Goal: Task Accomplishment & Management: Use online tool/utility

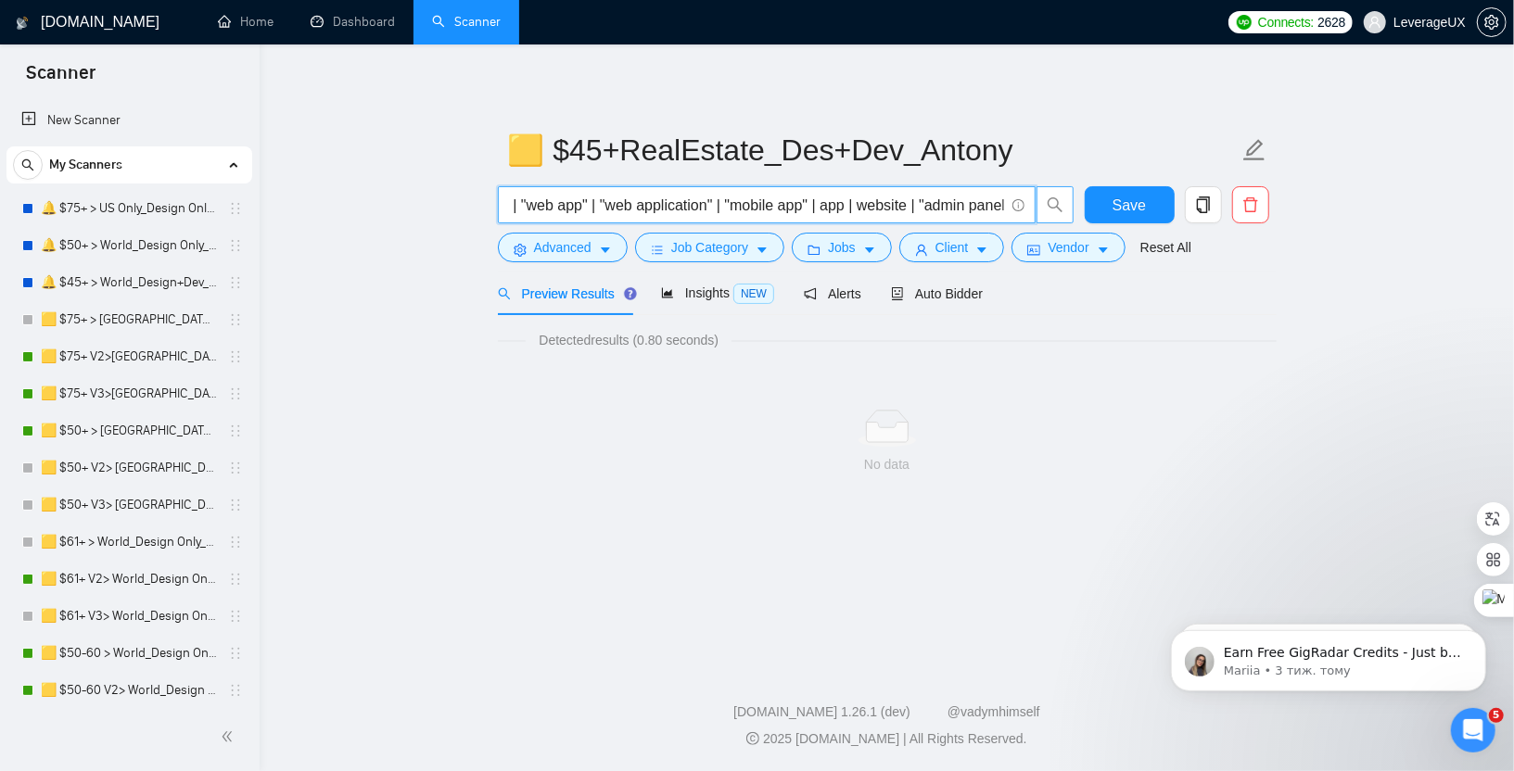
scroll to position [0, 4998]
drag, startPoint x: 511, startPoint y: 207, endPoint x: 1061, endPoint y: 215, distance: 550.6
click at [1061, 215] on span "("real estate" | real-estate | realestate | property | properties | proptech | …" at bounding box center [786, 204] width 577 height 37
type input "("
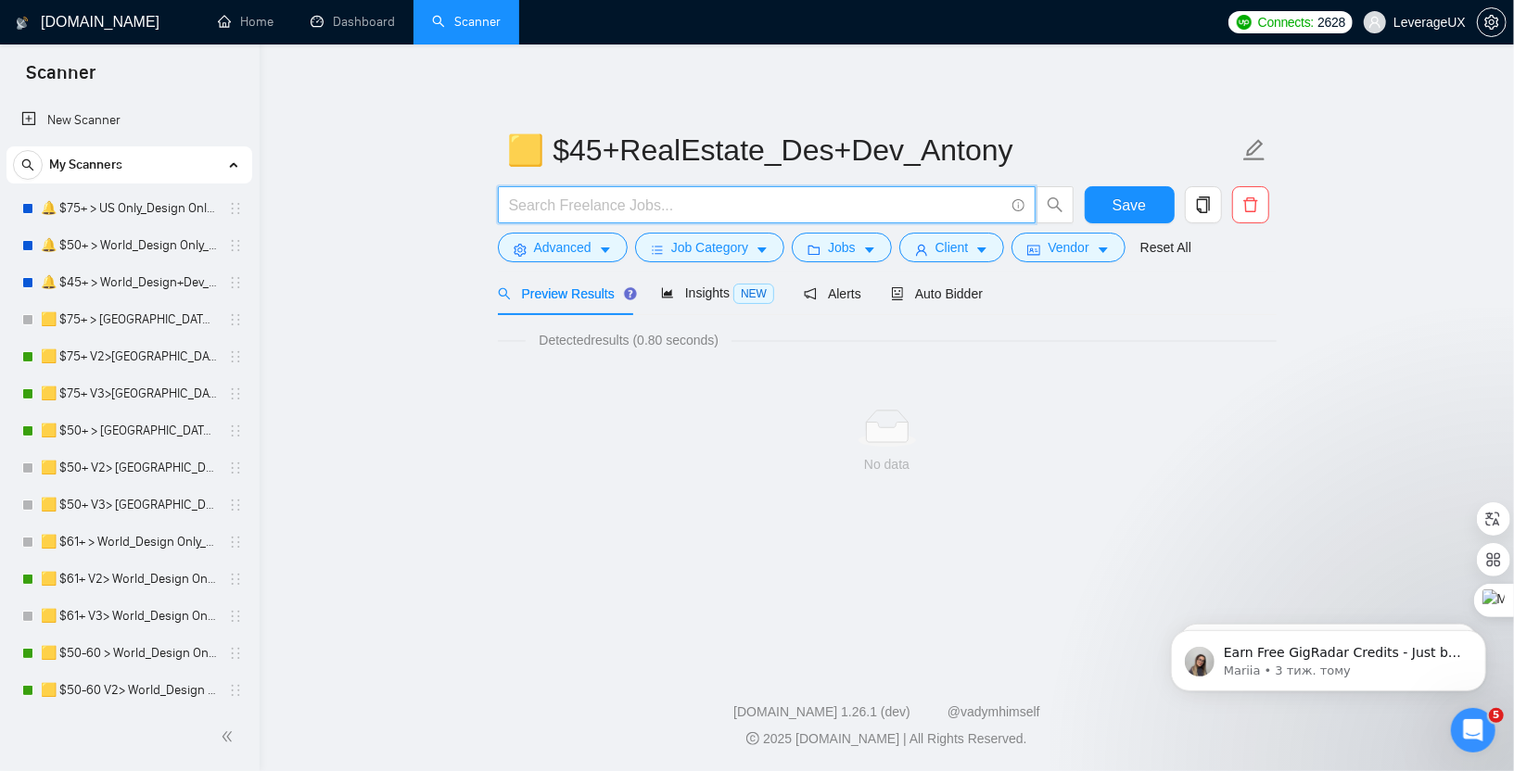
paste input "("real estate" | real-estate | realestate | property | properties | proptech | …"
click at [515, 203] on input "text" at bounding box center [756, 205] width 495 height 23
click at [510, 209] on input "text" at bounding box center [756, 205] width 495 height 23
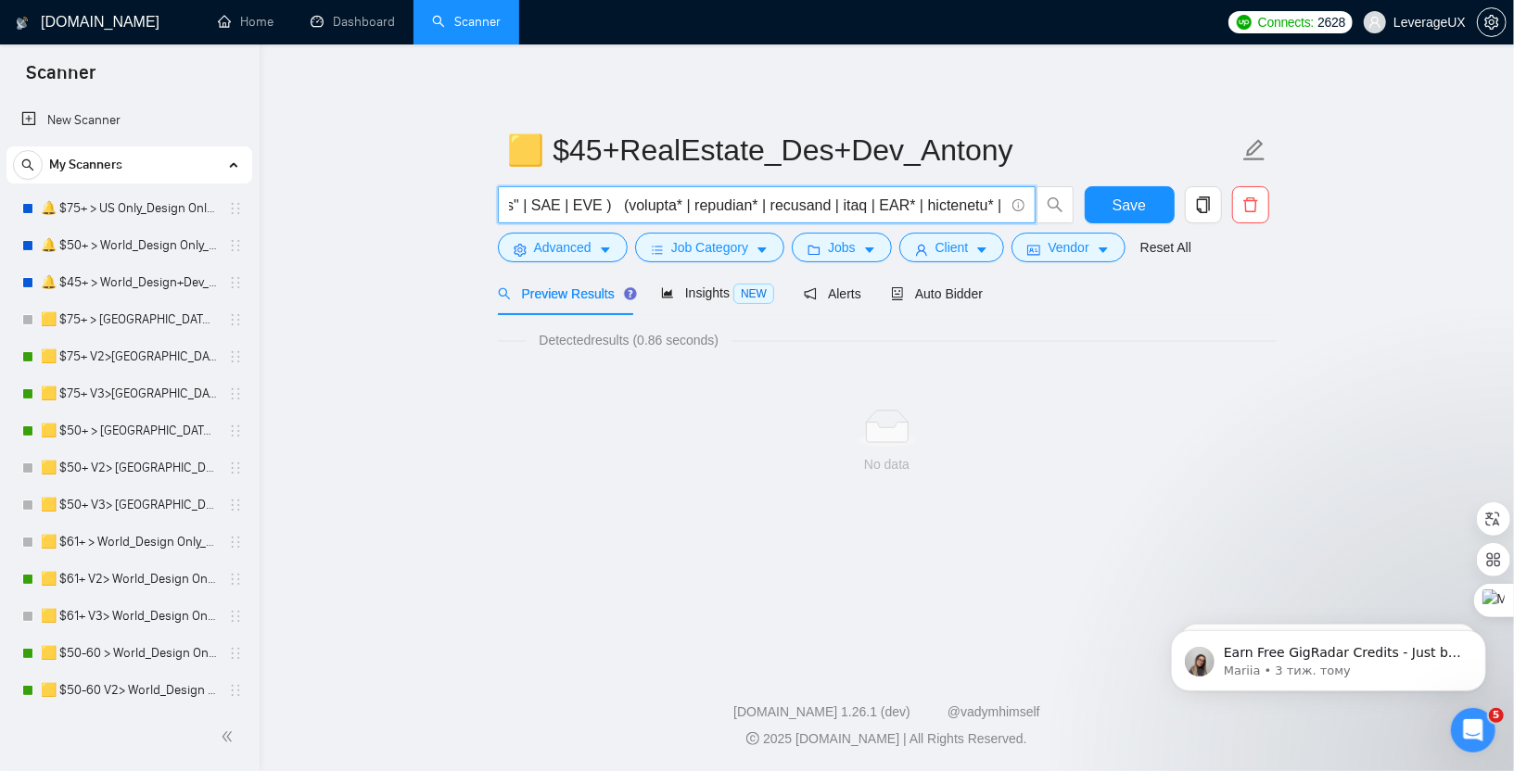
click at [784, 205] on input "text" at bounding box center [756, 205] width 495 height 23
click at [767, 208] on input "text" at bounding box center [756, 205] width 495 height 23
click at [771, 209] on input "text" at bounding box center [756, 205] width 495 height 23
click at [696, 201] on input "text" at bounding box center [756, 205] width 495 height 23
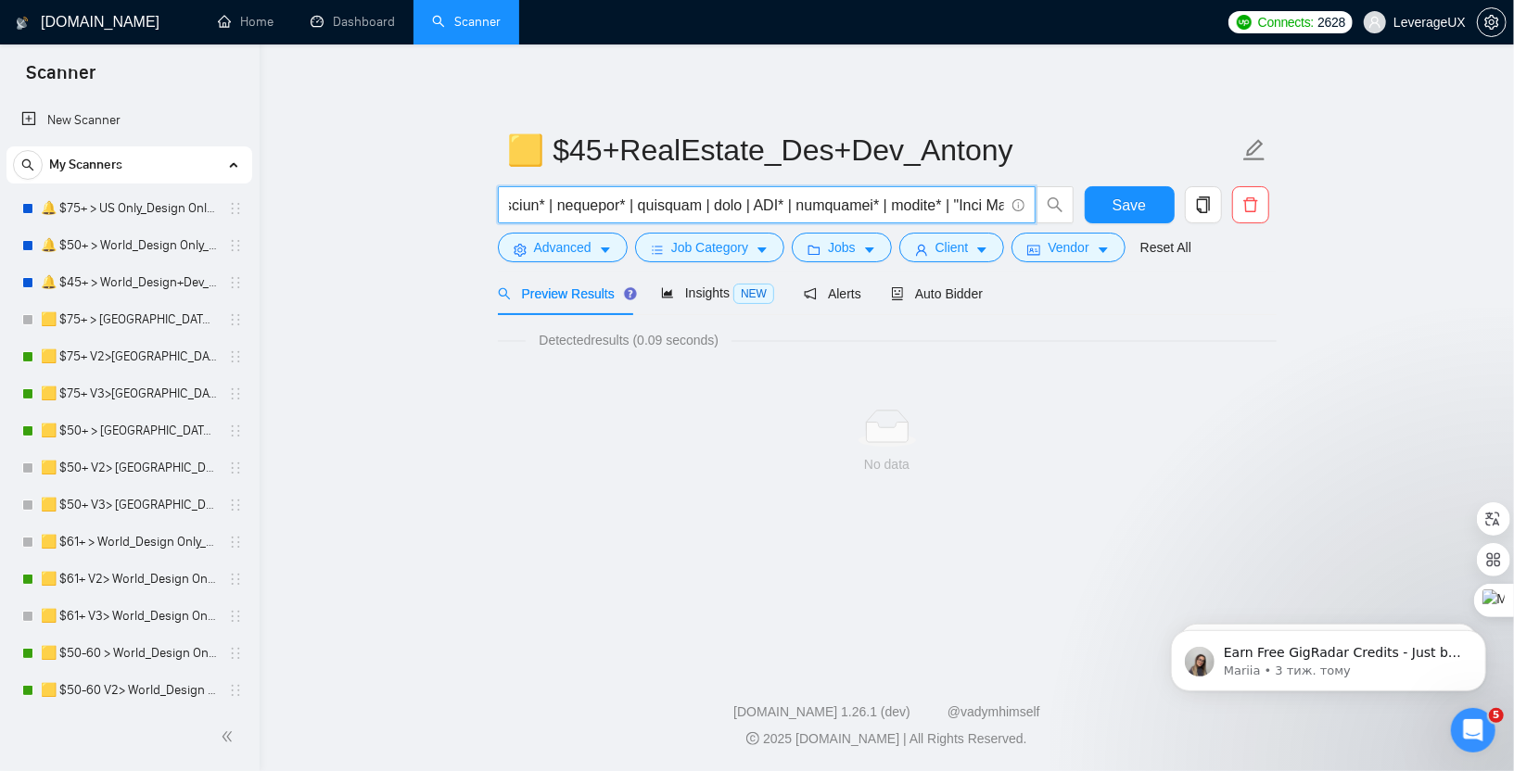
click at [593, 206] on input "text" at bounding box center [756, 205] width 495 height 23
click at [590, 213] on input "text" at bounding box center [756, 205] width 495 height 23
click at [590, 207] on input "text" at bounding box center [756, 205] width 495 height 23
click at [583, 208] on input "text" at bounding box center [756, 205] width 495 height 23
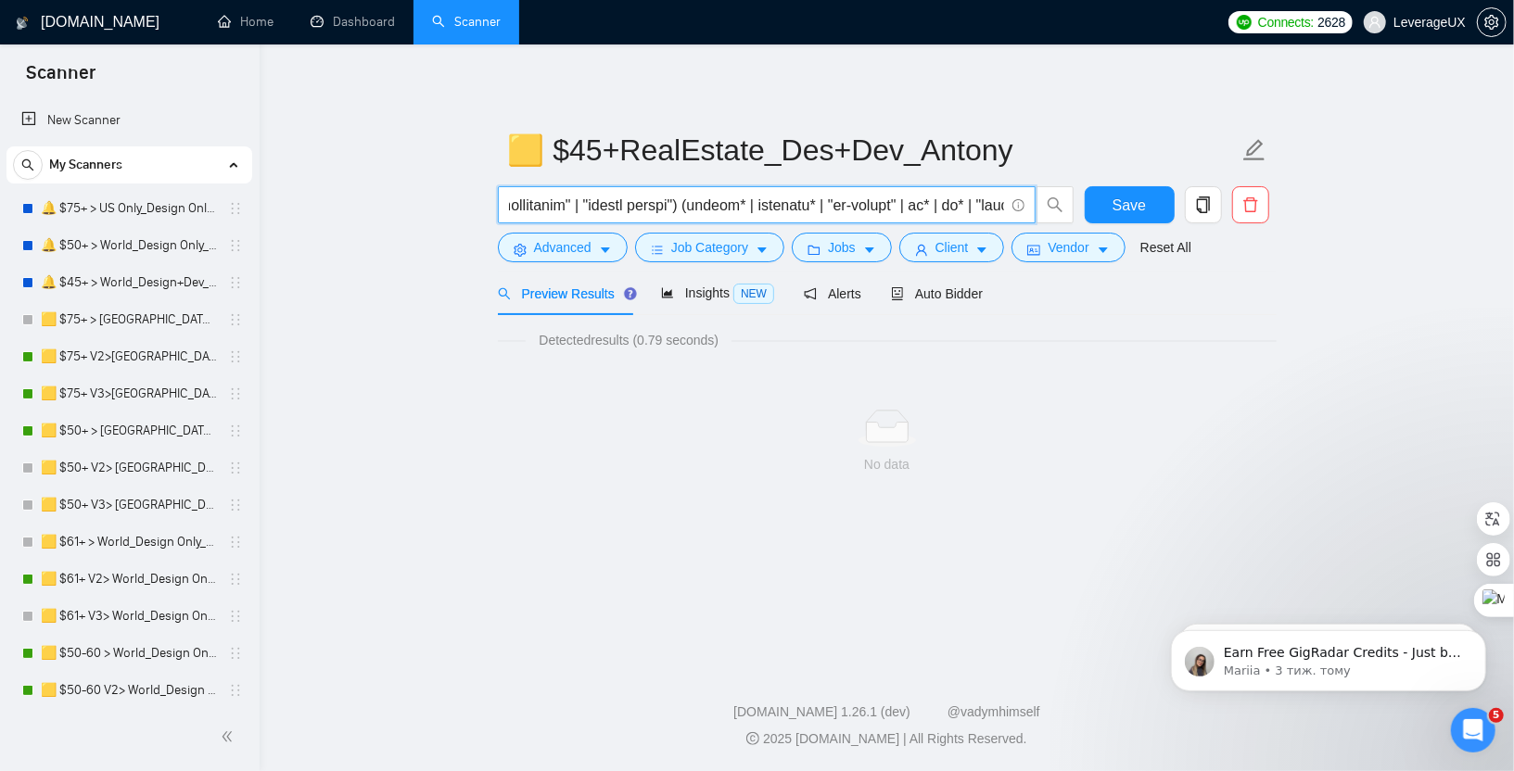
click at [858, 207] on input "text" at bounding box center [756, 205] width 495 height 23
drag, startPoint x: 812, startPoint y: 206, endPoint x: 873, endPoint y: 208, distance: 61.2
click at [873, 208] on input "text" at bounding box center [756, 205] width 495 height 23
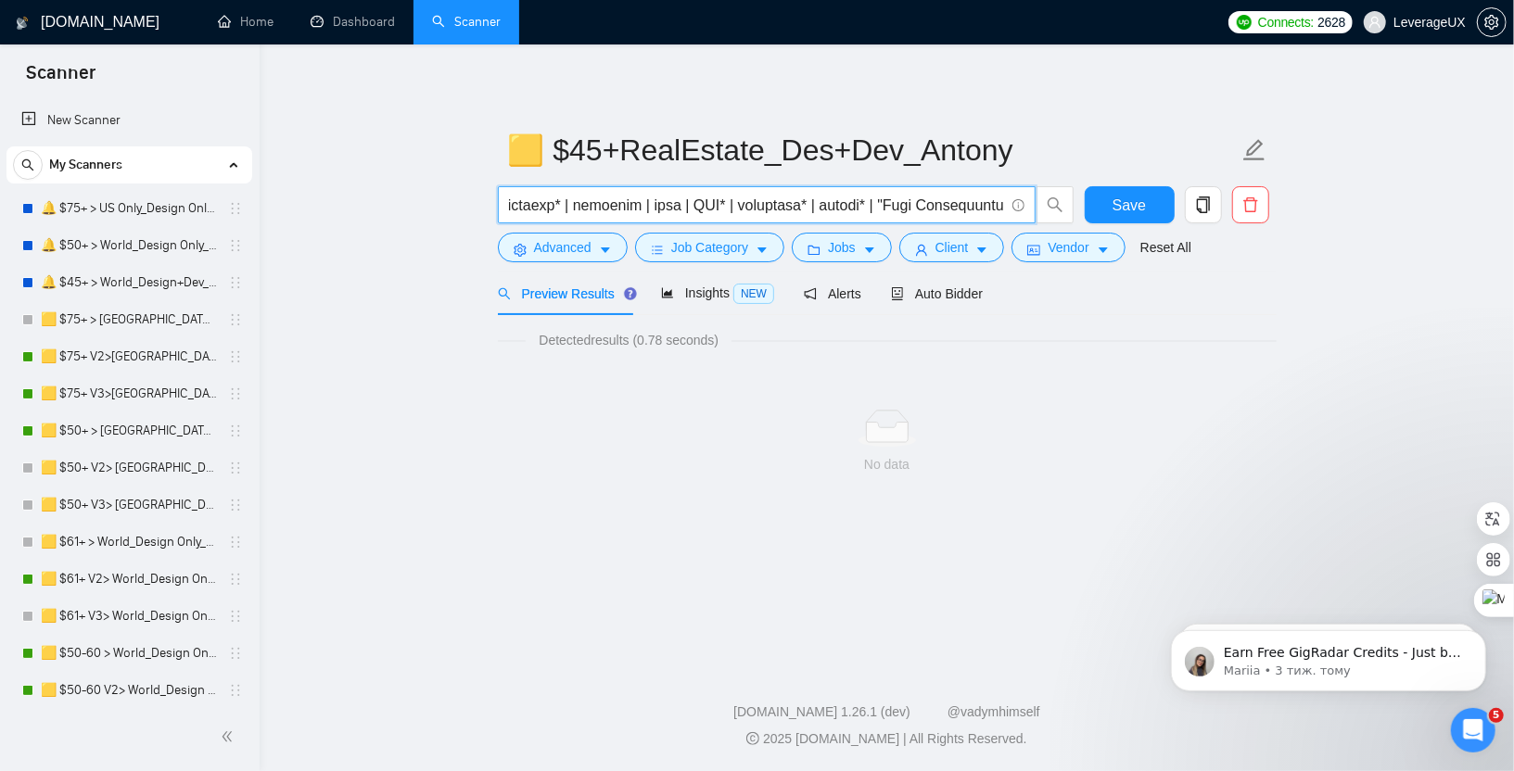
type input "("real estate" | real-estate | realestate | property | properties | proptech | …"
drag, startPoint x: 509, startPoint y: 209, endPoint x: 1092, endPoint y: 237, distance: 583.7
click at [1092, 237] on form "🟨 $45+RealEstate_Des+Dev_Antony Save Advanced Job Category Jobs Client Vendor R…" at bounding box center [887, 195] width 779 height 151
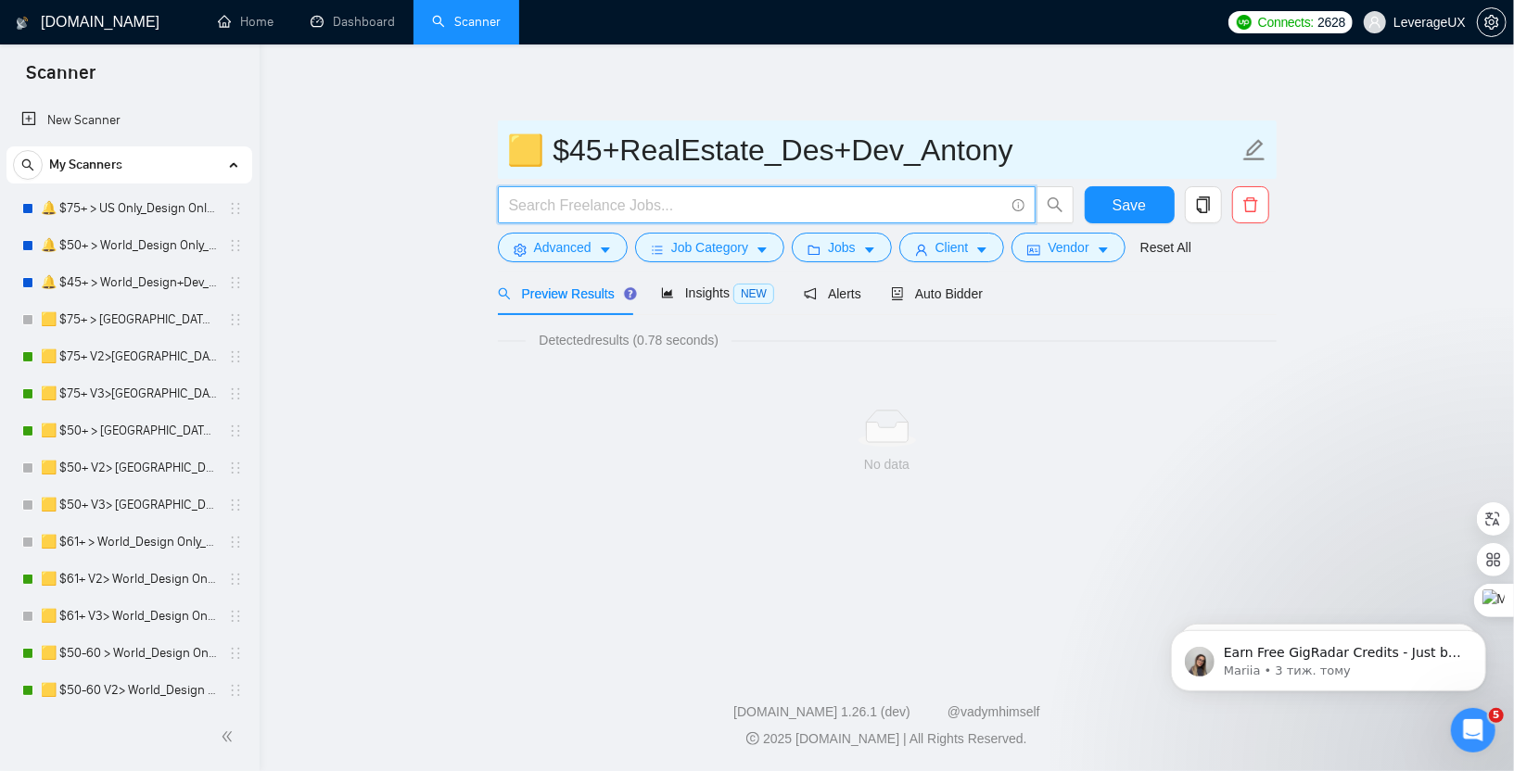
paste input "("real estate" | real-estate | realestate | property | properties | proptech | …"
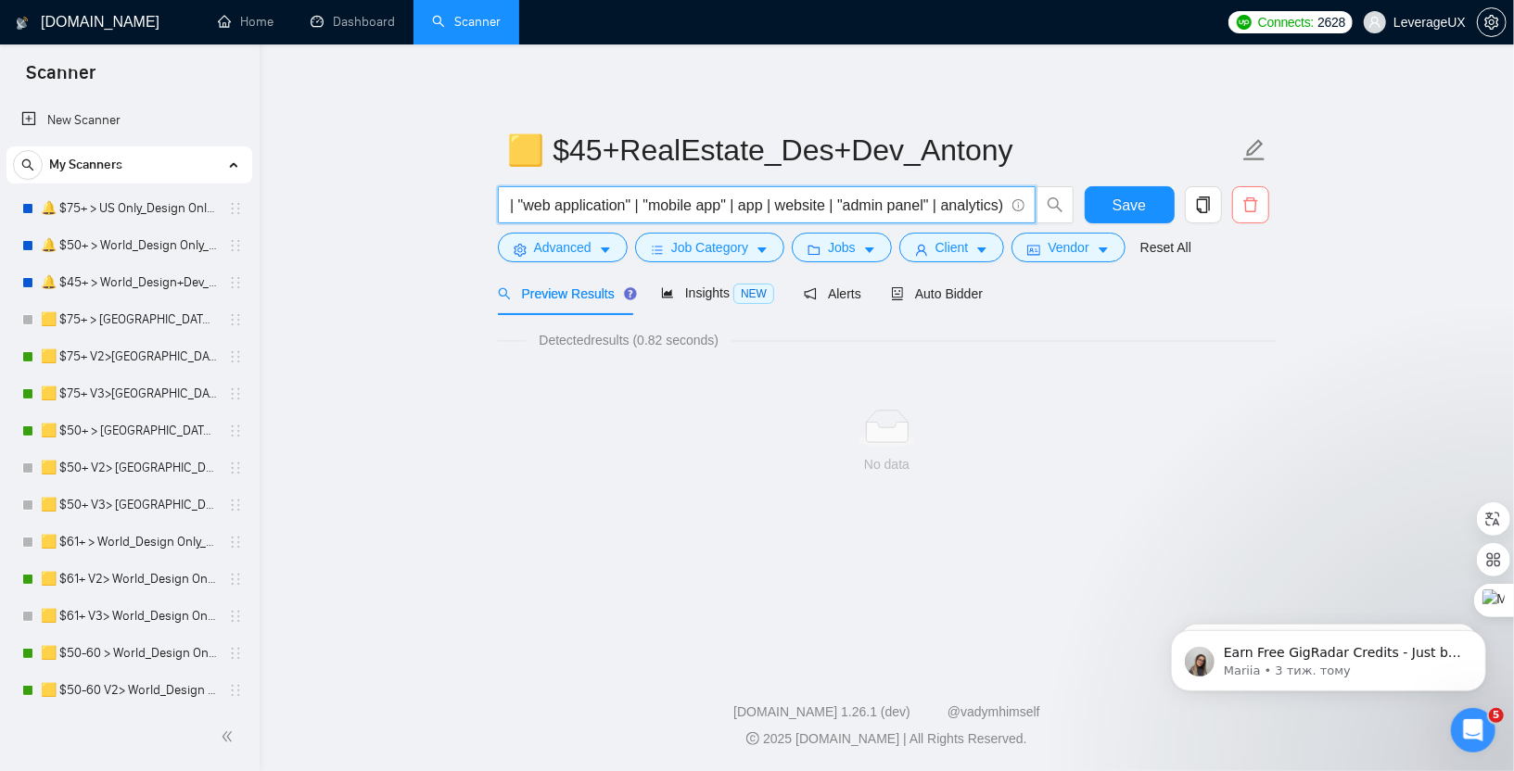
type input "("real estate" | real-estate | realestate | property | properties | proptech | …"
click at [1246, 206] on icon "delete" at bounding box center [1250, 205] width 17 height 17
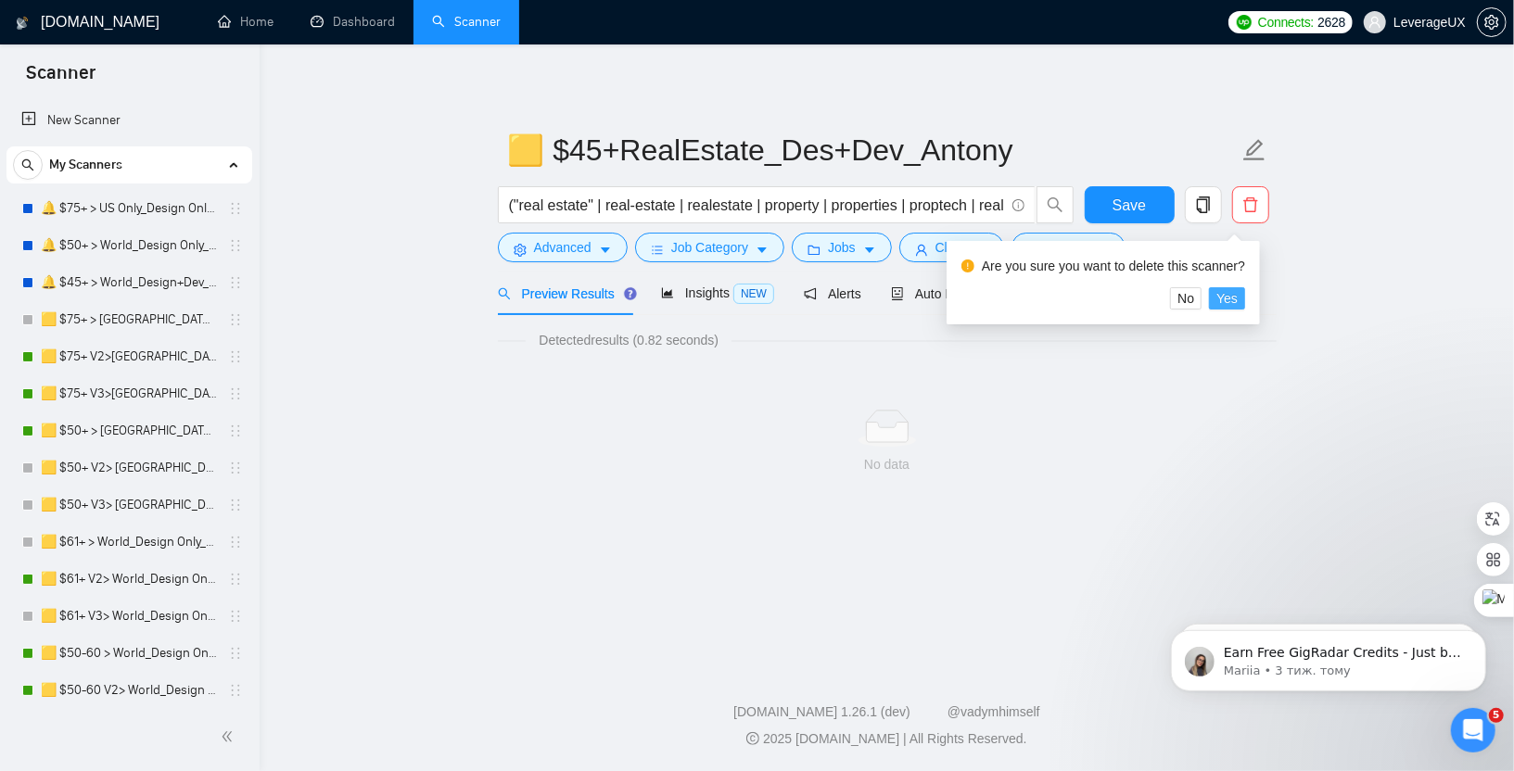
click at [1237, 296] on span "Yes" at bounding box center [1226, 298] width 21 height 20
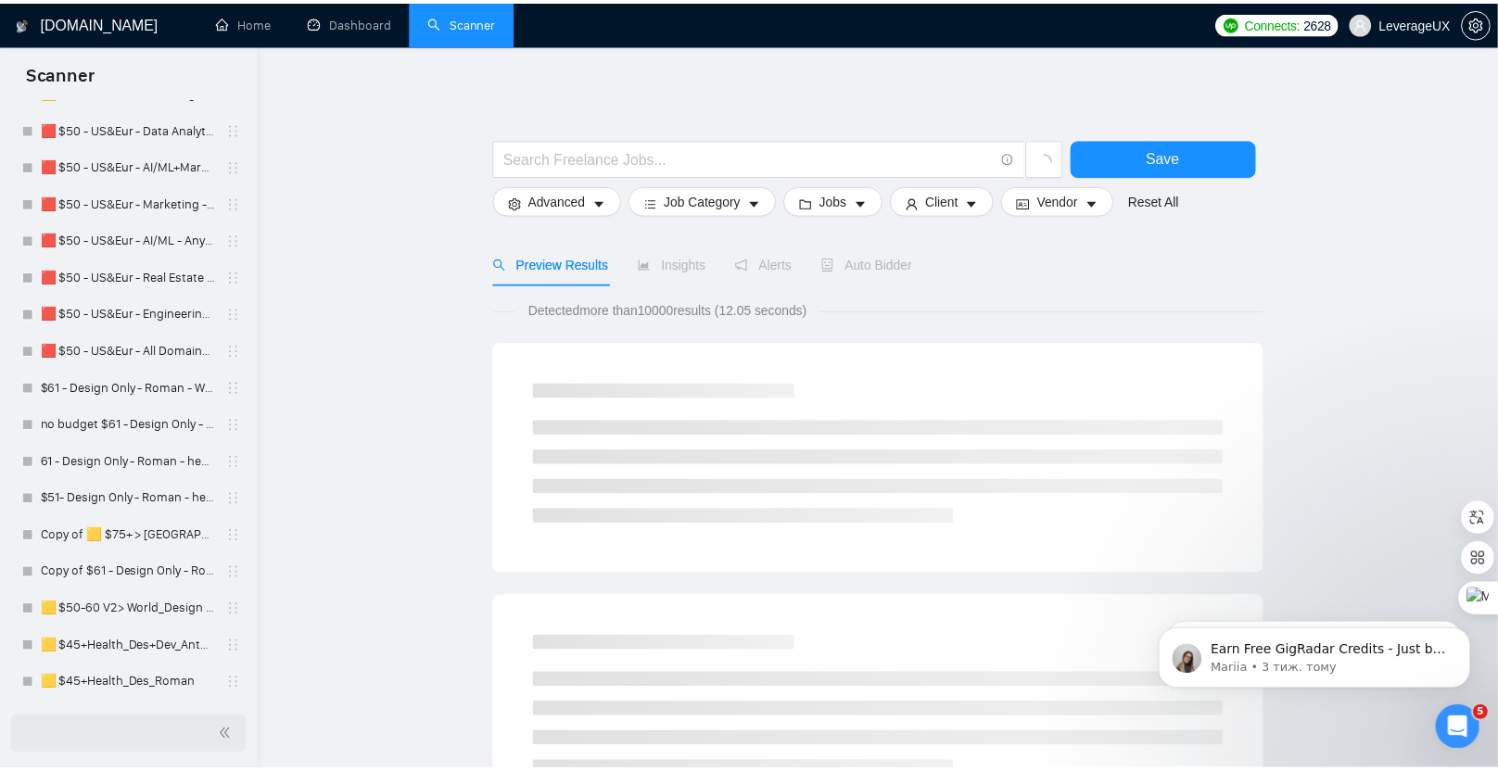
scroll to position [1228, 0]
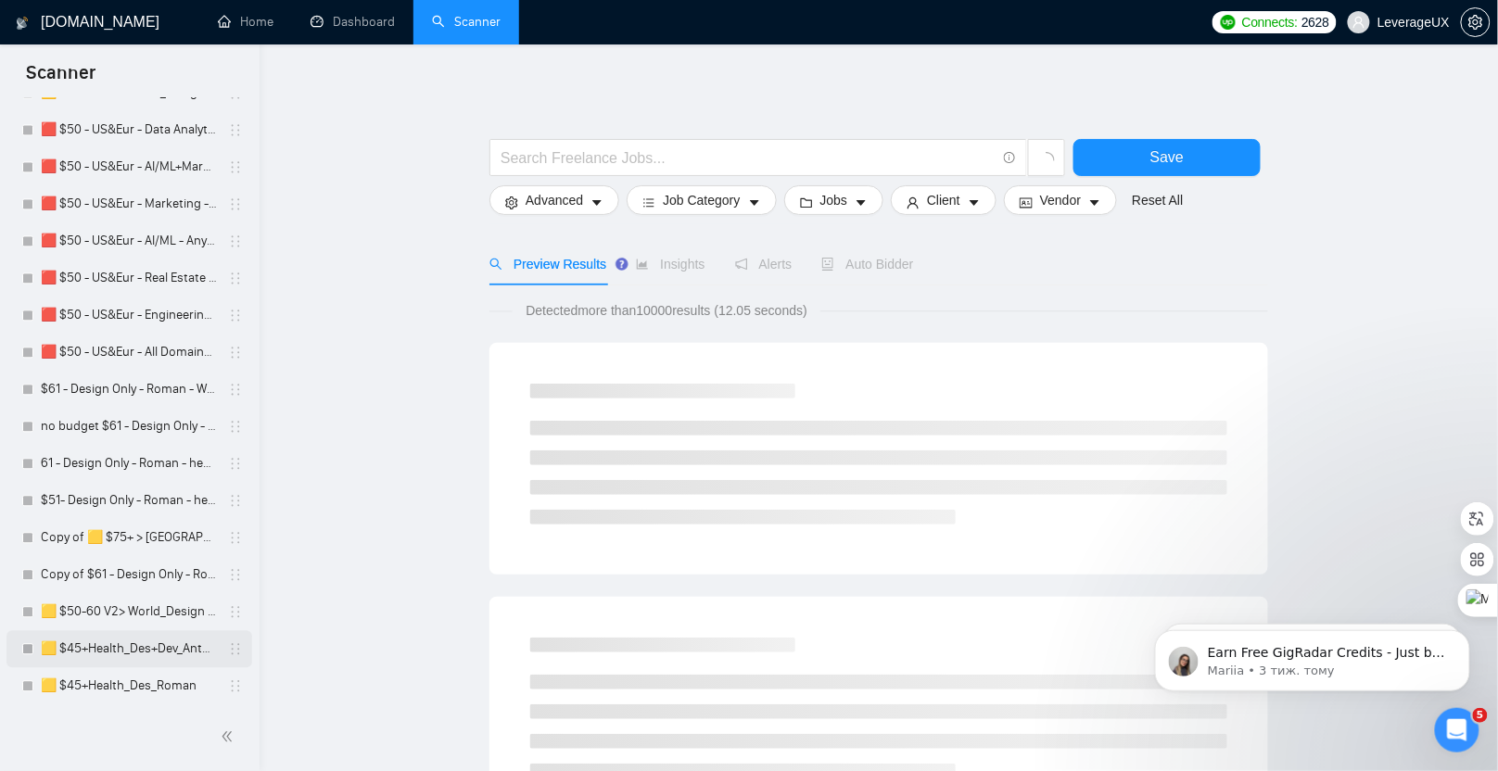
click at [146, 653] on link "🟨 $45+Health_Des+Dev_Antony" at bounding box center [129, 648] width 176 height 37
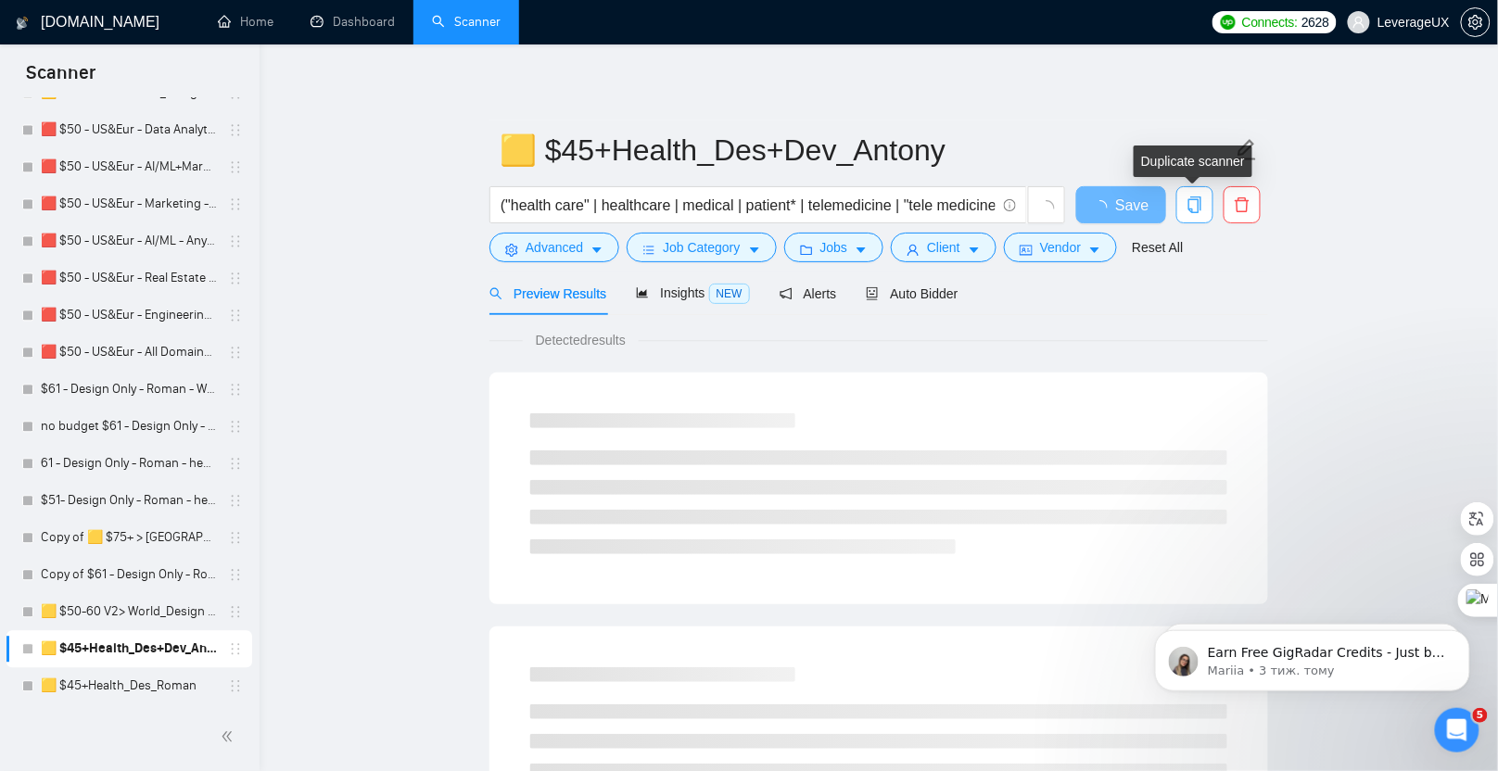
click at [1201, 203] on icon "copy" at bounding box center [1194, 205] width 17 height 17
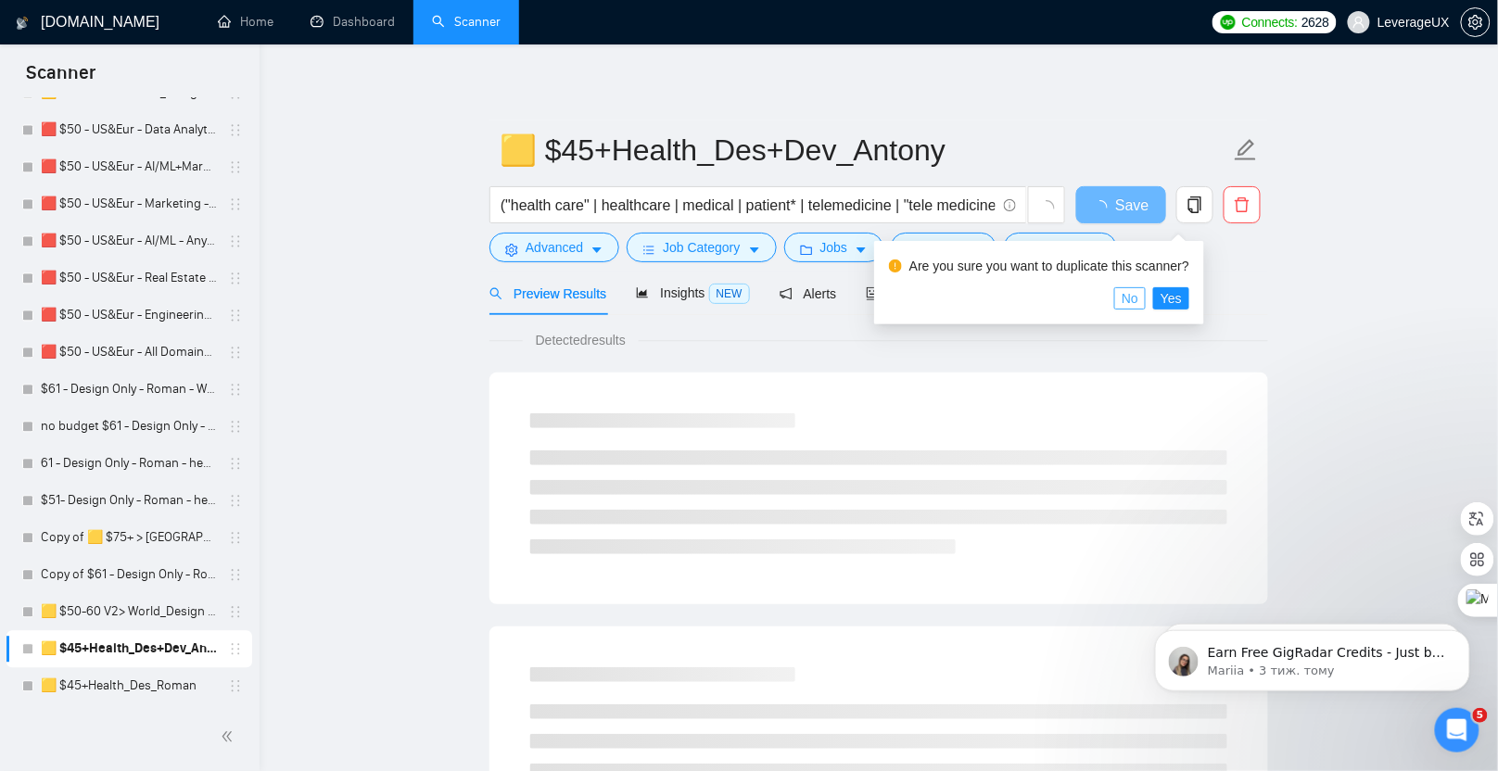
click at [1146, 307] on button "No" at bounding box center [1130, 298] width 32 height 22
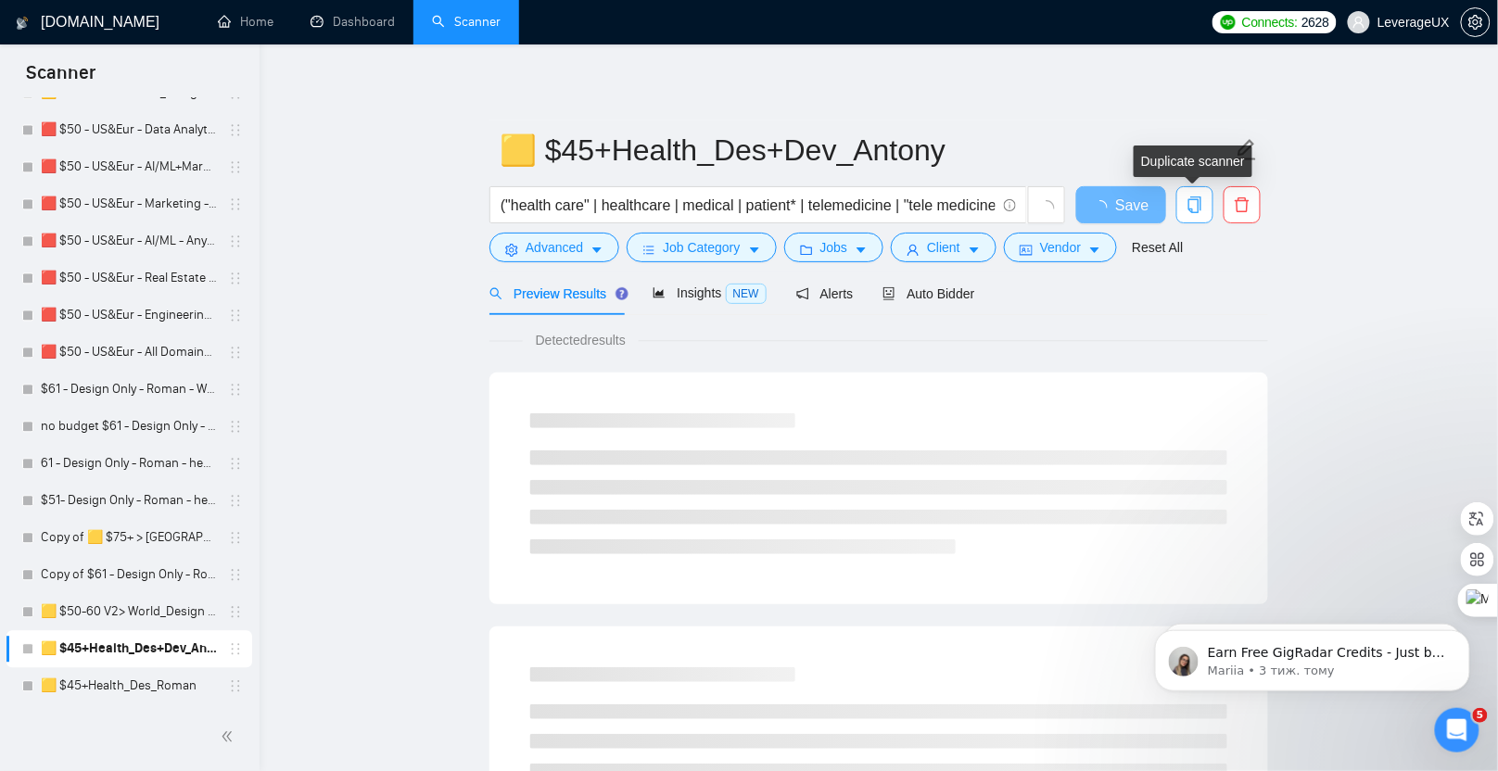
click at [1186, 205] on span "copy" at bounding box center [1194, 205] width 35 height 17
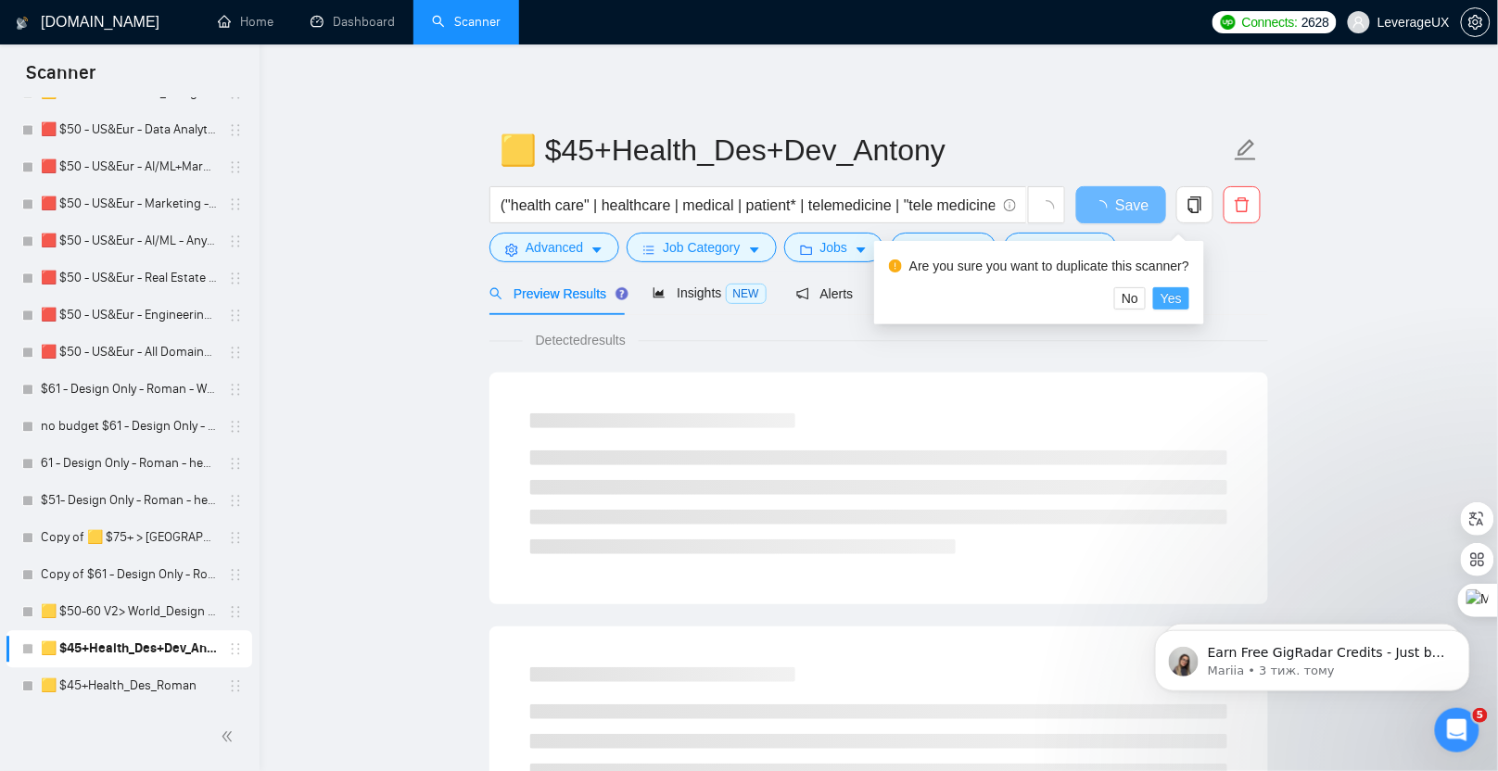
click at [1182, 299] on span "Yes" at bounding box center [1170, 298] width 21 height 20
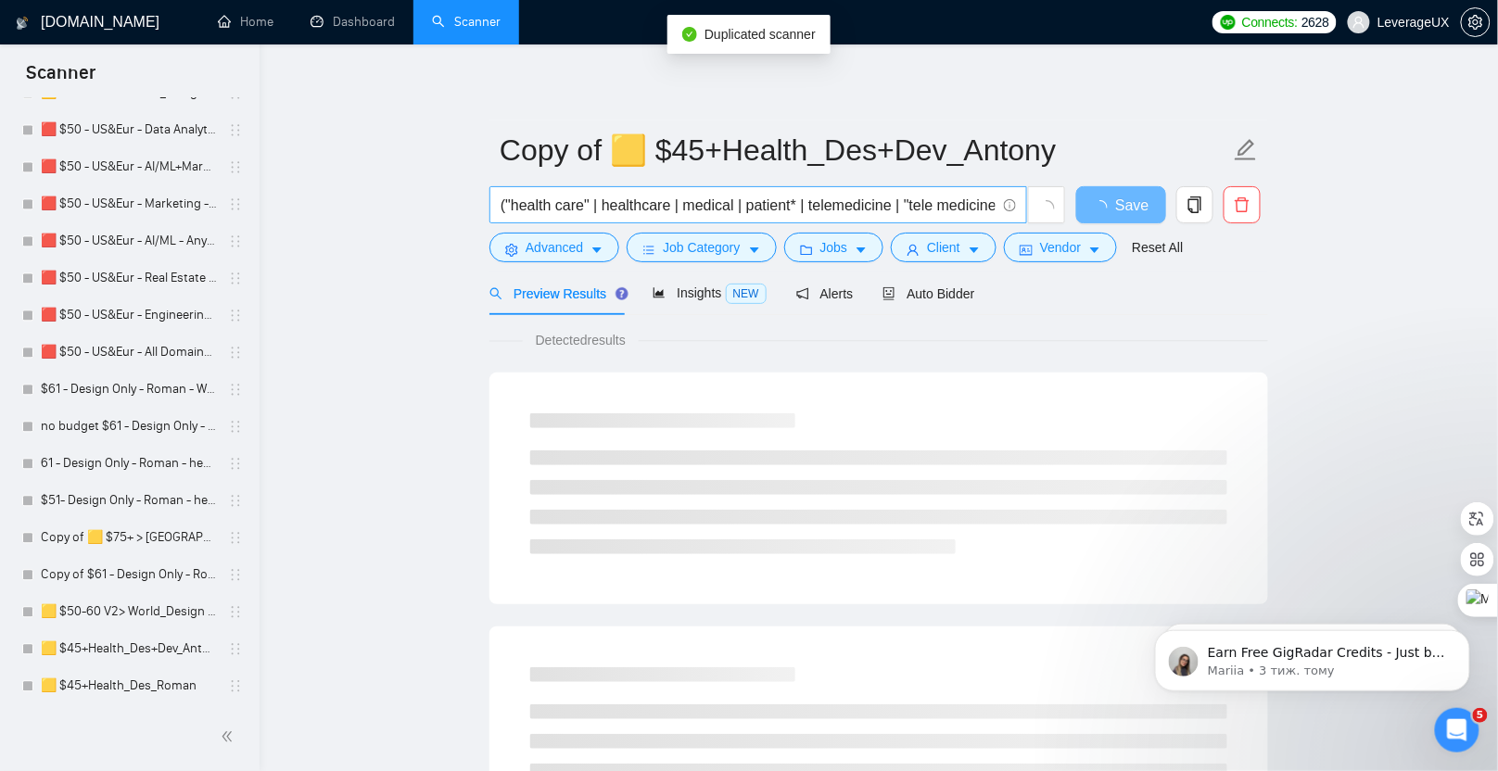
click at [643, 206] on input "("health care" | healthcare | medical | patient* | telemedicine | "tele medicin…" at bounding box center [748, 205] width 495 height 23
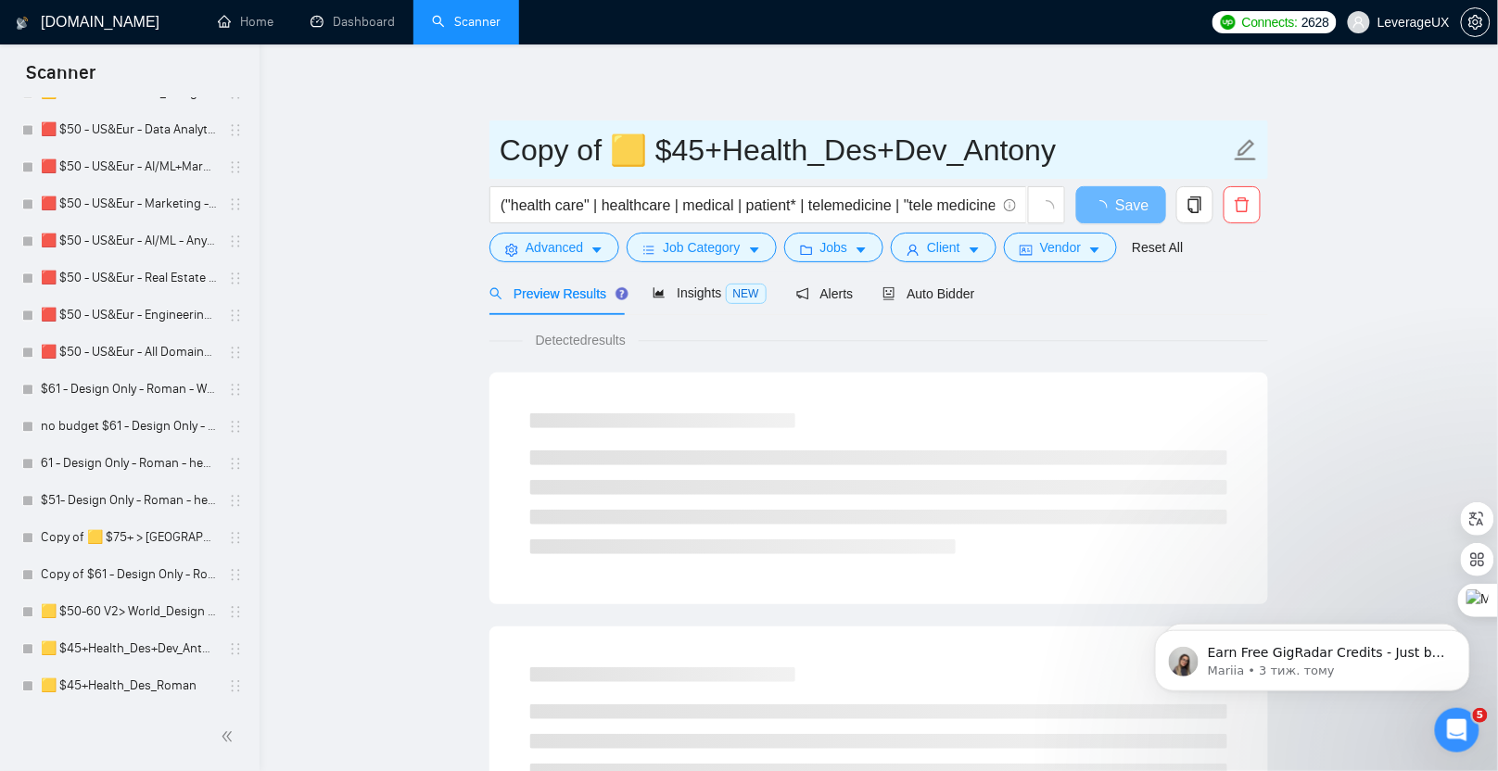
drag, startPoint x: 605, startPoint y: 156, endPoint x: 389, endPoint y: 138, distance: 216.7
type input "🟨 $45+Health_Des+Dev_Antony"
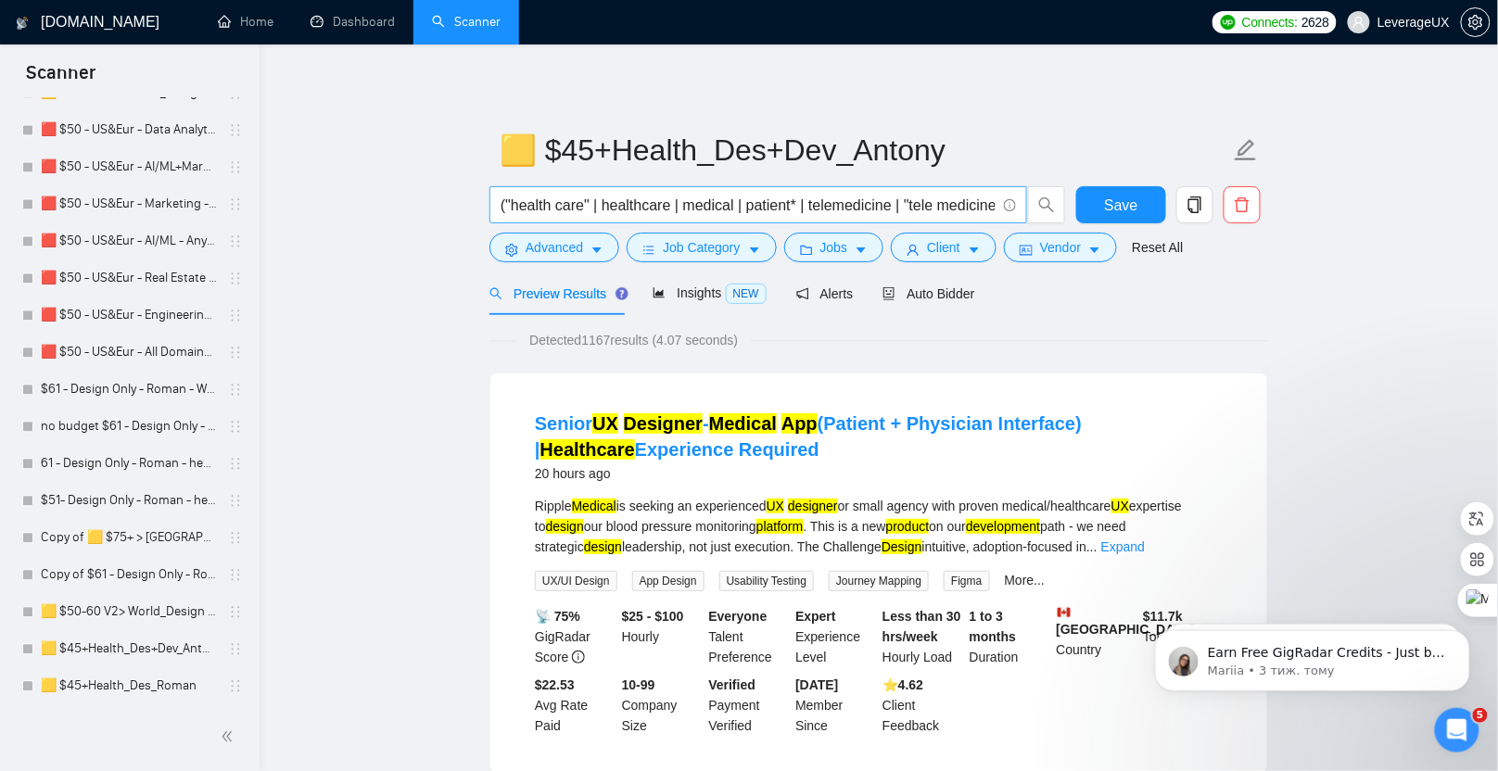
click at [505, 208] on input "("health care" | healthcare | medical | patient* | telemedicine | "tele medicin…" at bounding box center [748, 205] width 495 height 23
drag, startPoint x: 503, startPoint y: 204, endPoint x: 1081, endPoint y: 212, distance: 577.5
click at [1081, 212] on div "("health care" | healthcare | medical | patient* | telemedicine | "tele medicin…" at bounding box center [875, 209] width 779 height 46
click at [501, 203] on input "("health care" | healthcare | medical | patient* | telemedicine | "tele medicin…" at bounding box center [748, 205] width 495 height 23
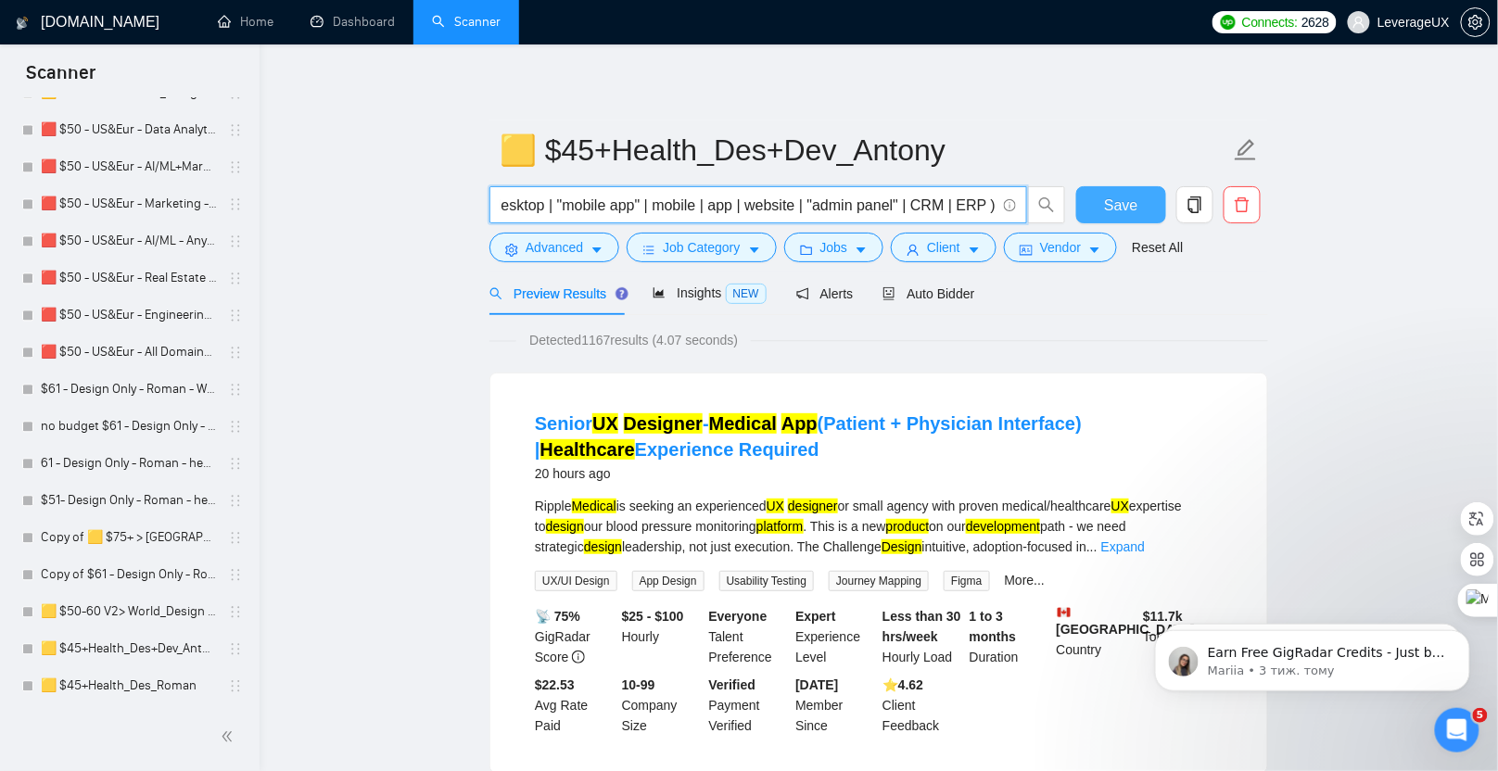
drag, startPoint x: 501, startPoint y: 204, endPoint x: 1141, endPoint y: 222, distance: 640.7
click at [1141, 222] on div "("health care" | healthcare | medical | patient* | telemedicine | "tele medicin…" at bounding box center [875, 209] width 779 height 46
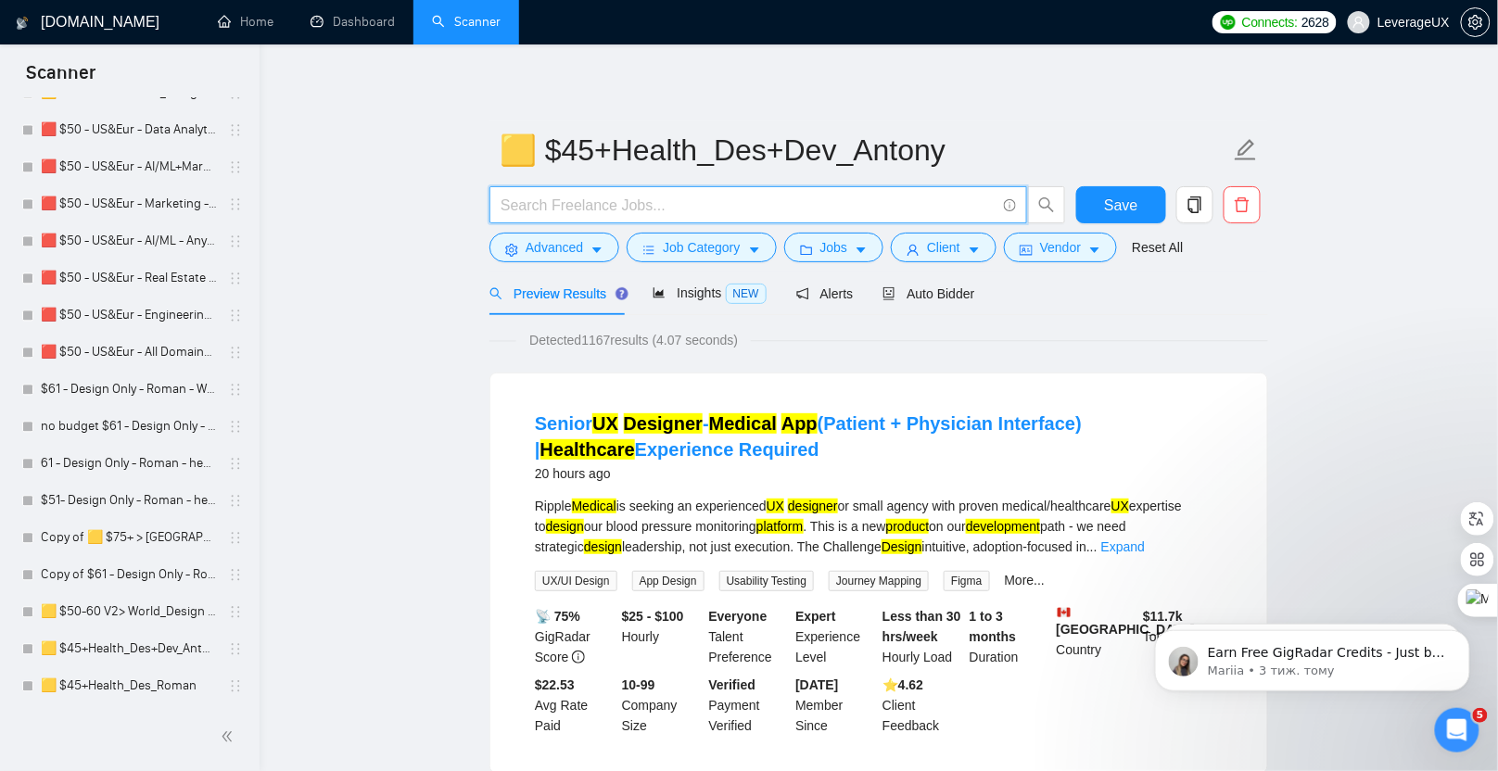
scroll to position [0, 0]
paste input "("real estate" | real-estate | realestate | property | properties | proptech | …"
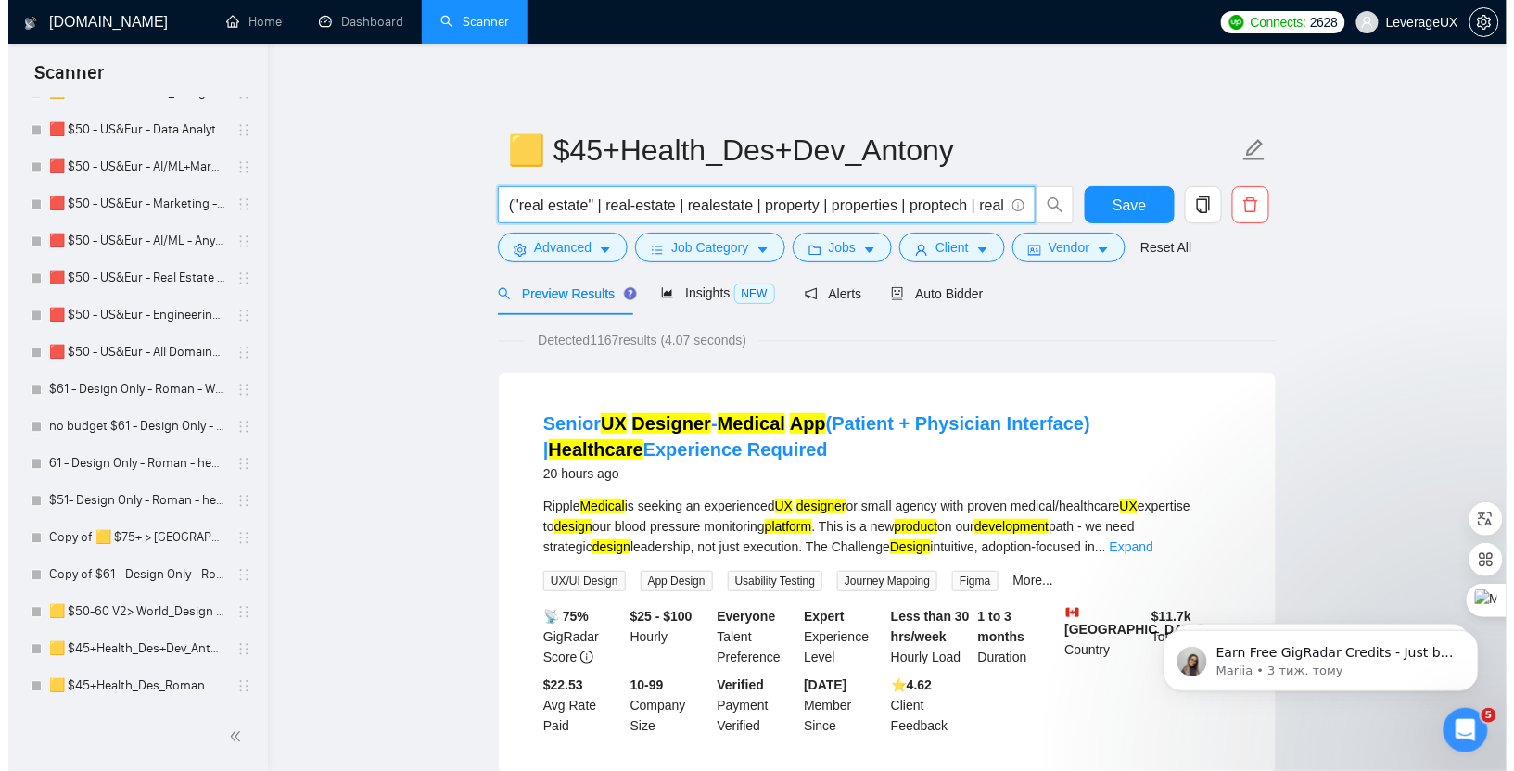
scroll to position [0, 4970]
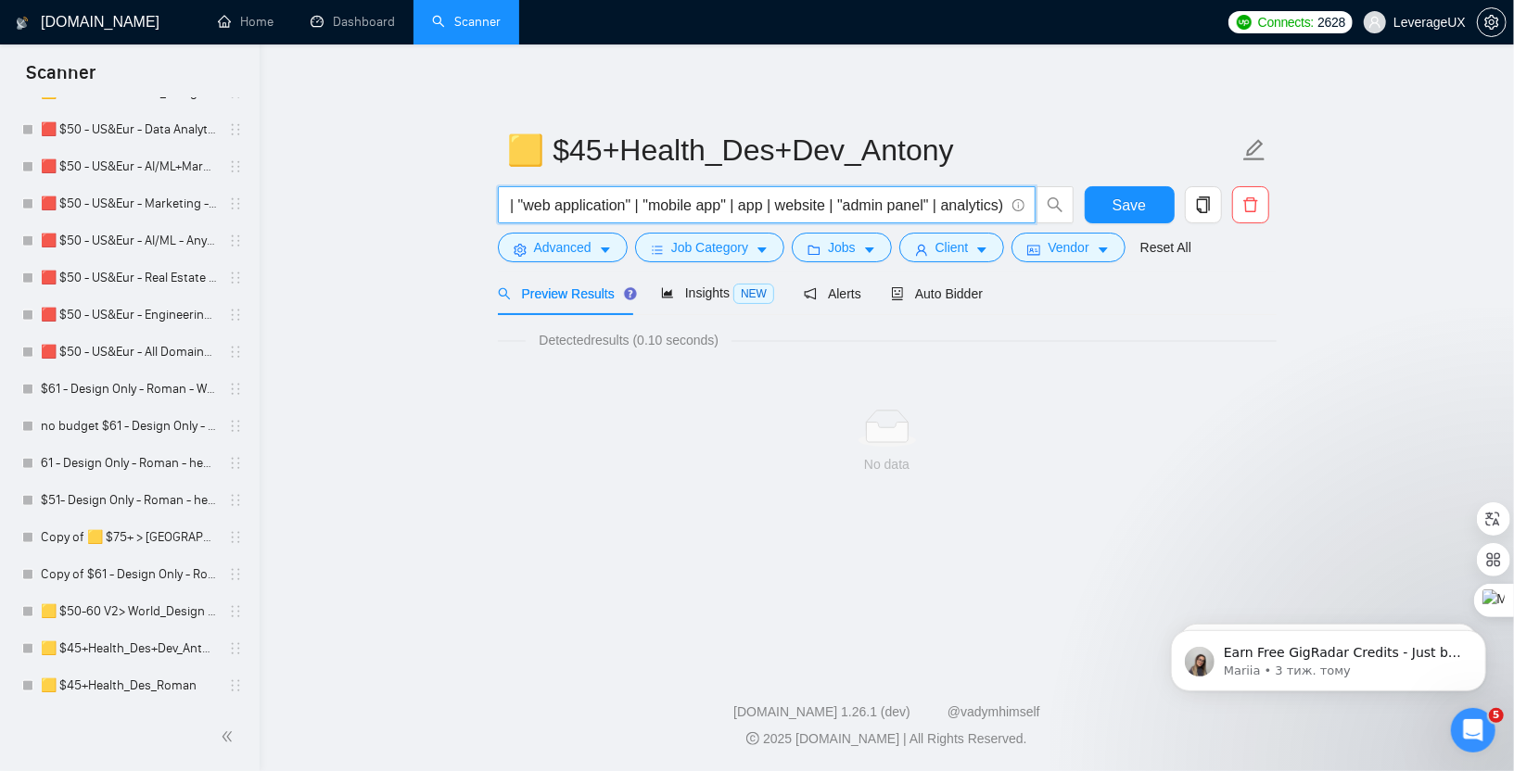
click at [712, 207] on input "("real estate" | real-estate | realestate | property | properties | proptech | …" at bounding box center [756, 205] width 495 height 23
click at [740, 205] on input "("real estate" | real-estate | realestate | property | properties | proptech | …" at bounding box center [756, 205] width 495 height 23
type input "("real estate" | real-estate | realestate | property | properties | proptech | …"
drag, startPoint x: 510, startPoint y: 206, endPoint x: 1231, endPoint y: 198, distance: 721.2
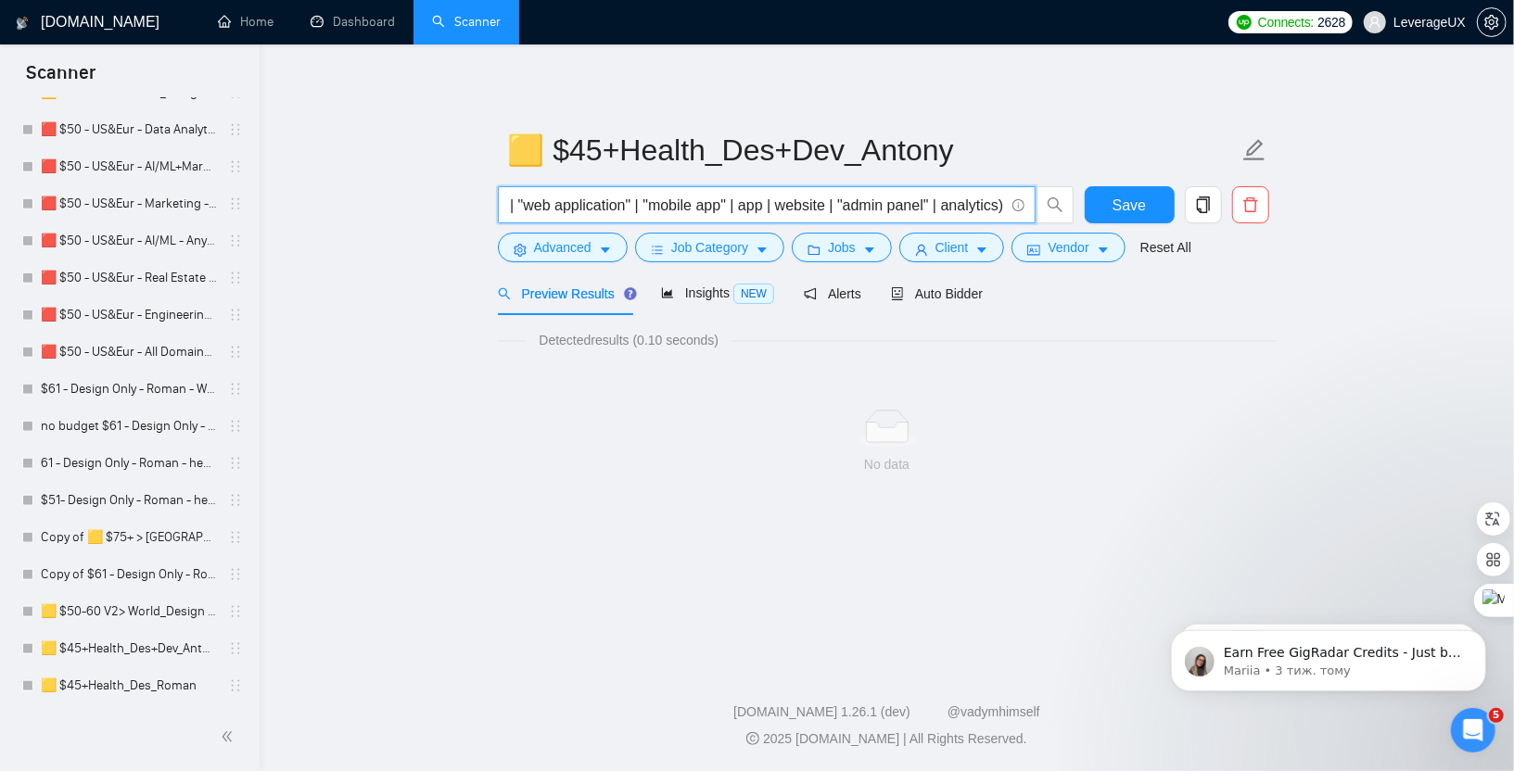
click at [1231, 198] on div "("real estate" | real-estate | realestate | property | properties | proptech | …" at bounding box center [883, 209] width 779 height 46
paste input "("real estate" | real-estate | realestate | property | properties | proptech | …"
click at [784, 205] on input "("real estate" | real-estate | realestate | property | properties | proptech | …" at bounding box center [756, 205] width 495 height 23
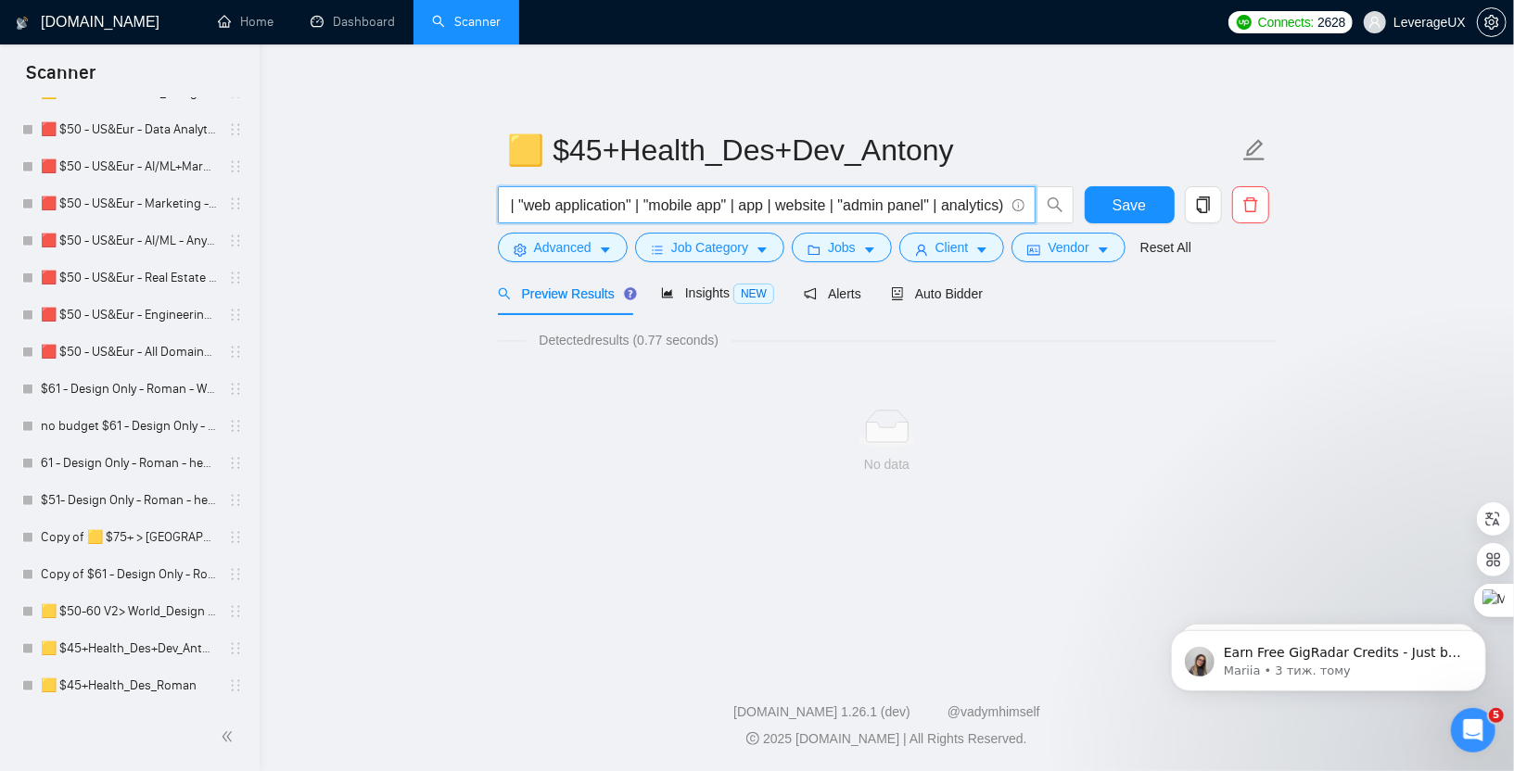
click at [841, 209] on input "("real estate" | real-estate | realestate | property | properties | proptech | …" at bounding box center [756, 205] width 495 height 23
click at [648, 198] on input "("real estate" | real-estate | realestate | property | properties | proptech | …" at bounding box center [756, 205] width 495 height 23
type input "("real estate" | real-estate | realestate | property | properties | proptech | …"
click at [512, 206] on input "("real estate" | real-estate | realestate | property | properties | proptech | …" at bounding box center [756, 205] width 495 height 23
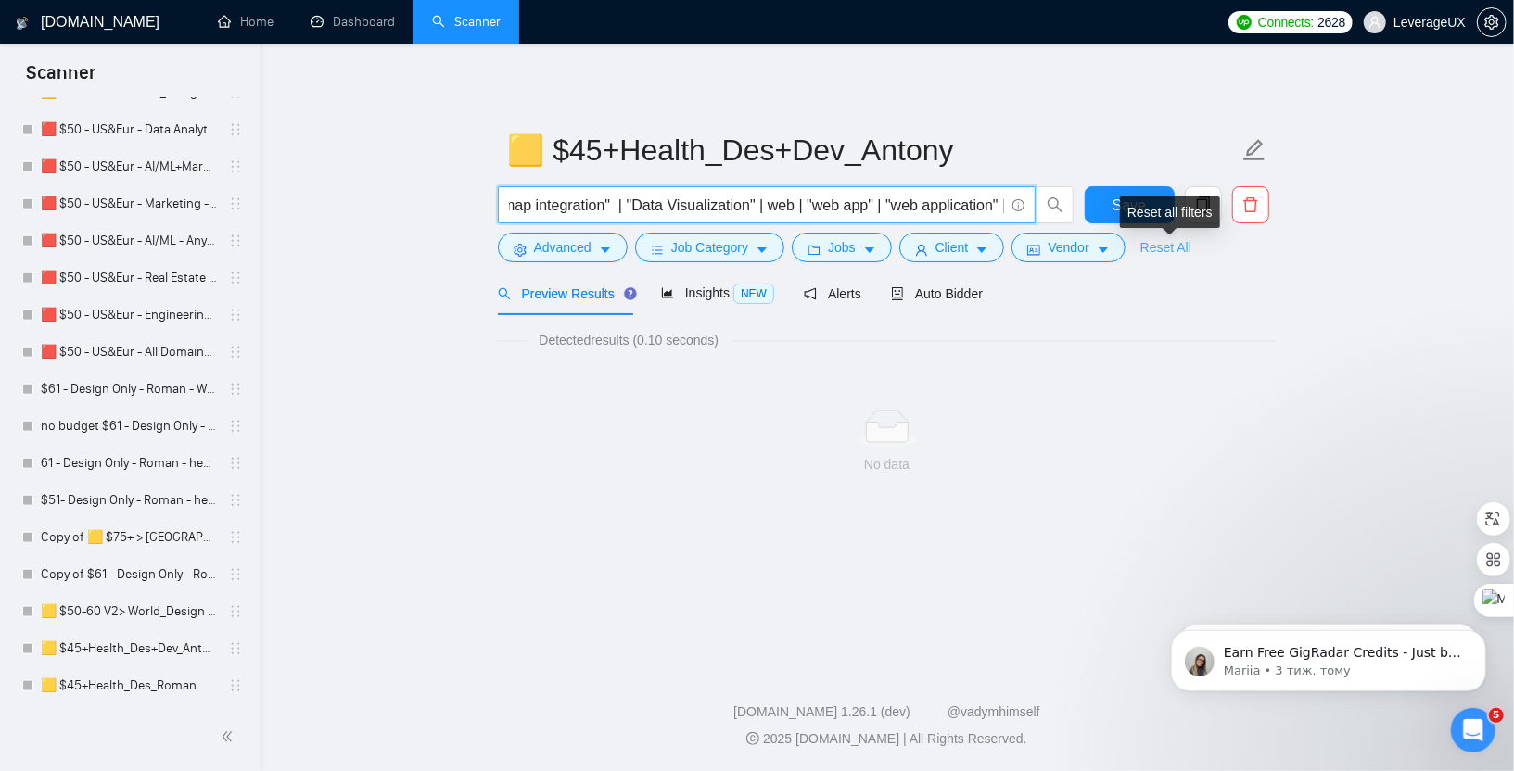
scroll to position [0, 4975]
drag, startPoint x: 513, startPoint y: 206, endPoint x: 1194, endPoint y: 241, distance: 682.2
click at [1194, 241] on form "🟨 $45+Health_Des+Dev_Antony ("real estate" | real-estate | realestate | propert…" at bounding box center [887, 195] width 779 height 151
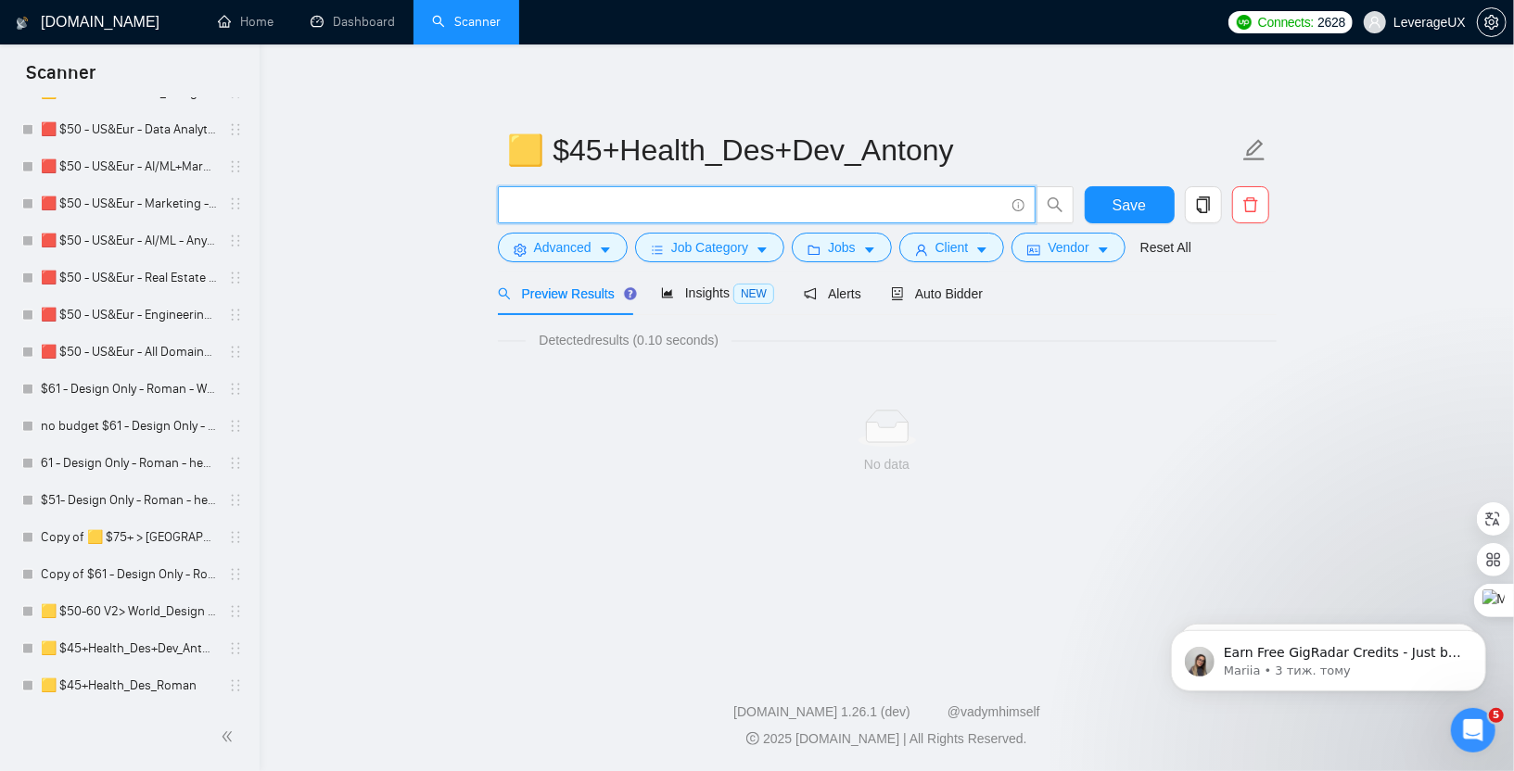
paste input "("real estate" | real-estate | realestate | property | properties | proptech | …"
click at [653, 205] on input "("real estate" | real-estate | realestate | property | properties | proptech | …" at bounding box center [756, 205] width 495 height 23
click at [656, 207] on input "("real estate" | real-estate | realestate | property | properties | proptech | …" at bounding box center [756, 205] width 495 height 23
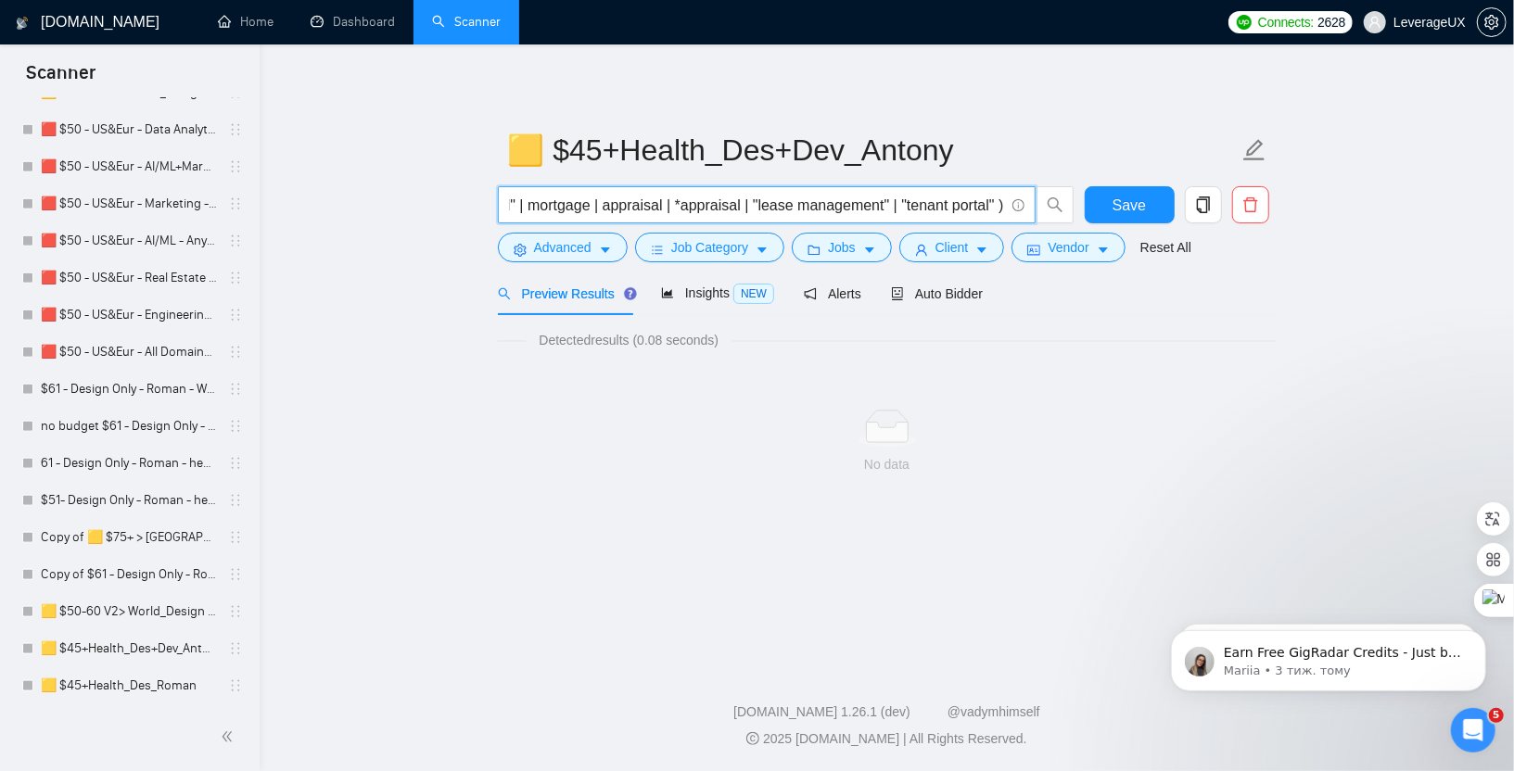
click at [676, 204] on input "("real estate" | real-estate | realestate | property | properties | proptech | …" at bounding box center [756, 205] width 495 height 23
click at [744, 204] on input "("real estate" | real-estate | realestate | property | properties | proptech | …" at bounding box center [756, 205] width 495 height 23
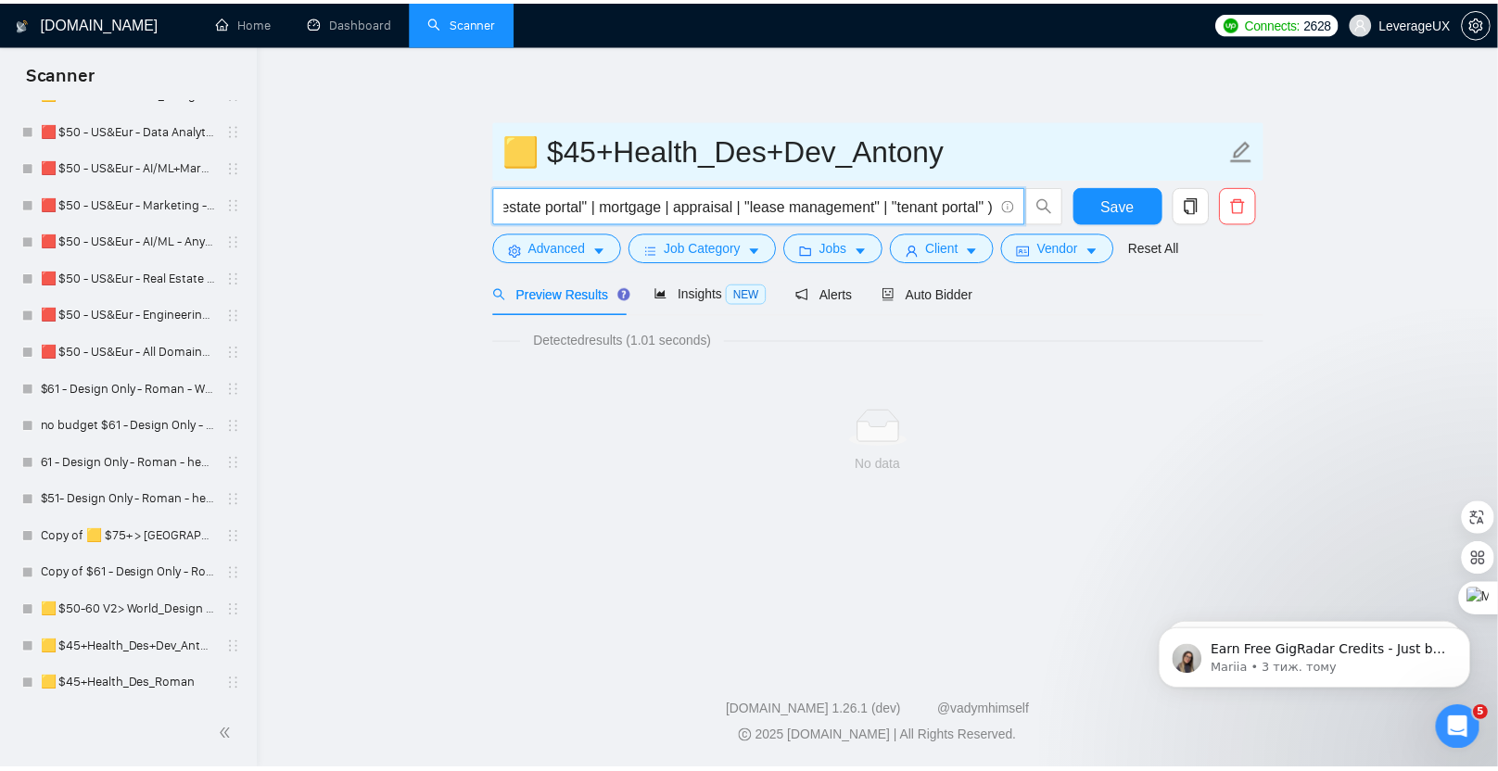
scroll to position [0, 0]
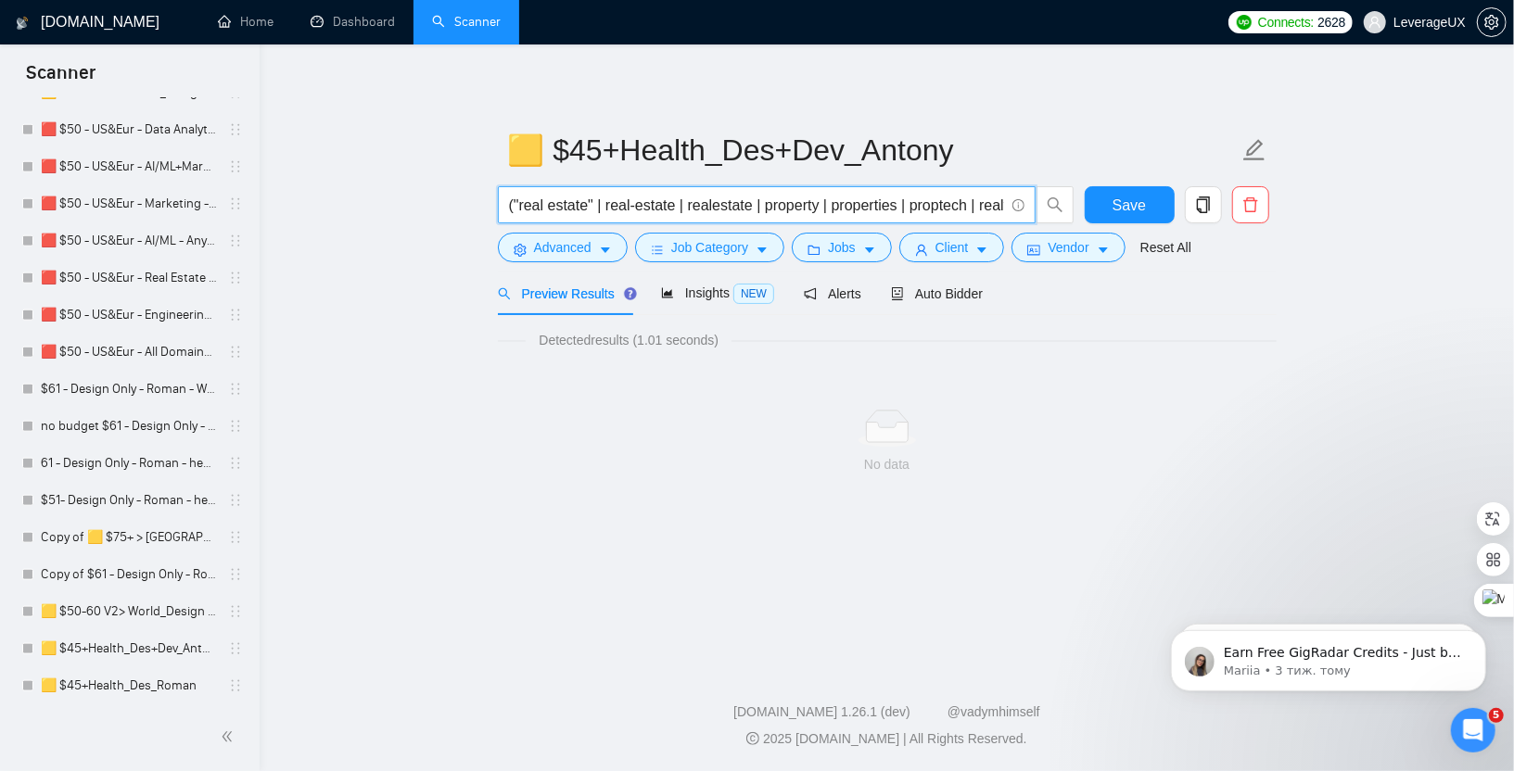
drag, startPoint x: 514, startPoint y: 206, endPoint x: 988, endPoint y: 219, distance: 473.8
click at [988, 219] on span "("real estate" | real-estate | realestate | property | properties | proptech | …" at bounding box center [767, 204] width 538 height 37
type input "("
paste input "("real estate" | real-estate | realestate | property | properties | proptech |"
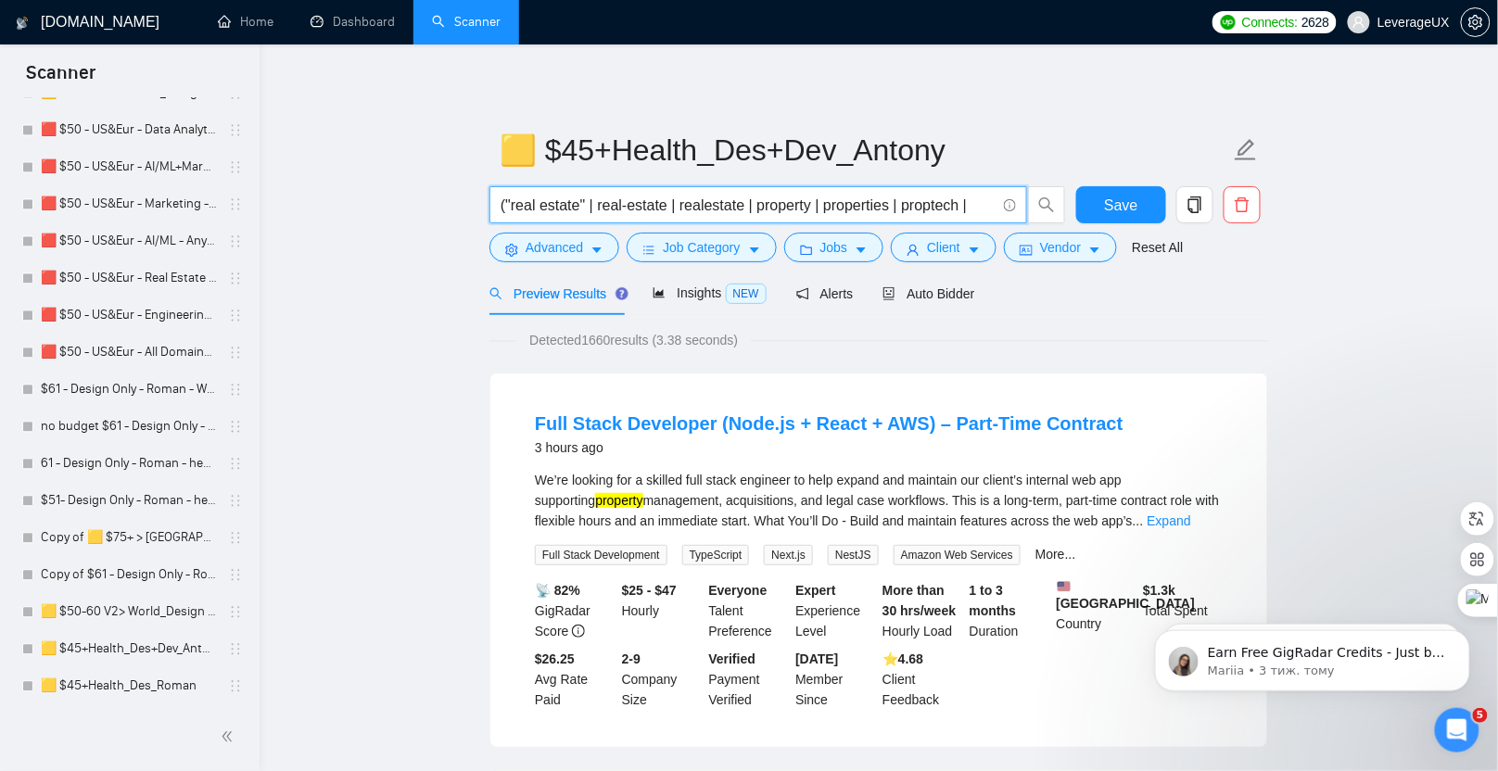
paste input "realtor* | broker* | "property management" | landlord* | tenant* | leasing | le…"
click at [975, 209] on input "("real estate" | real-estate | realestate | property | properties | proptech | …" at bounding box center [748, 205] width 495 height 23
paste input "MLS | "multiple listing service" | realty | housing " | "property portal" | "re…"
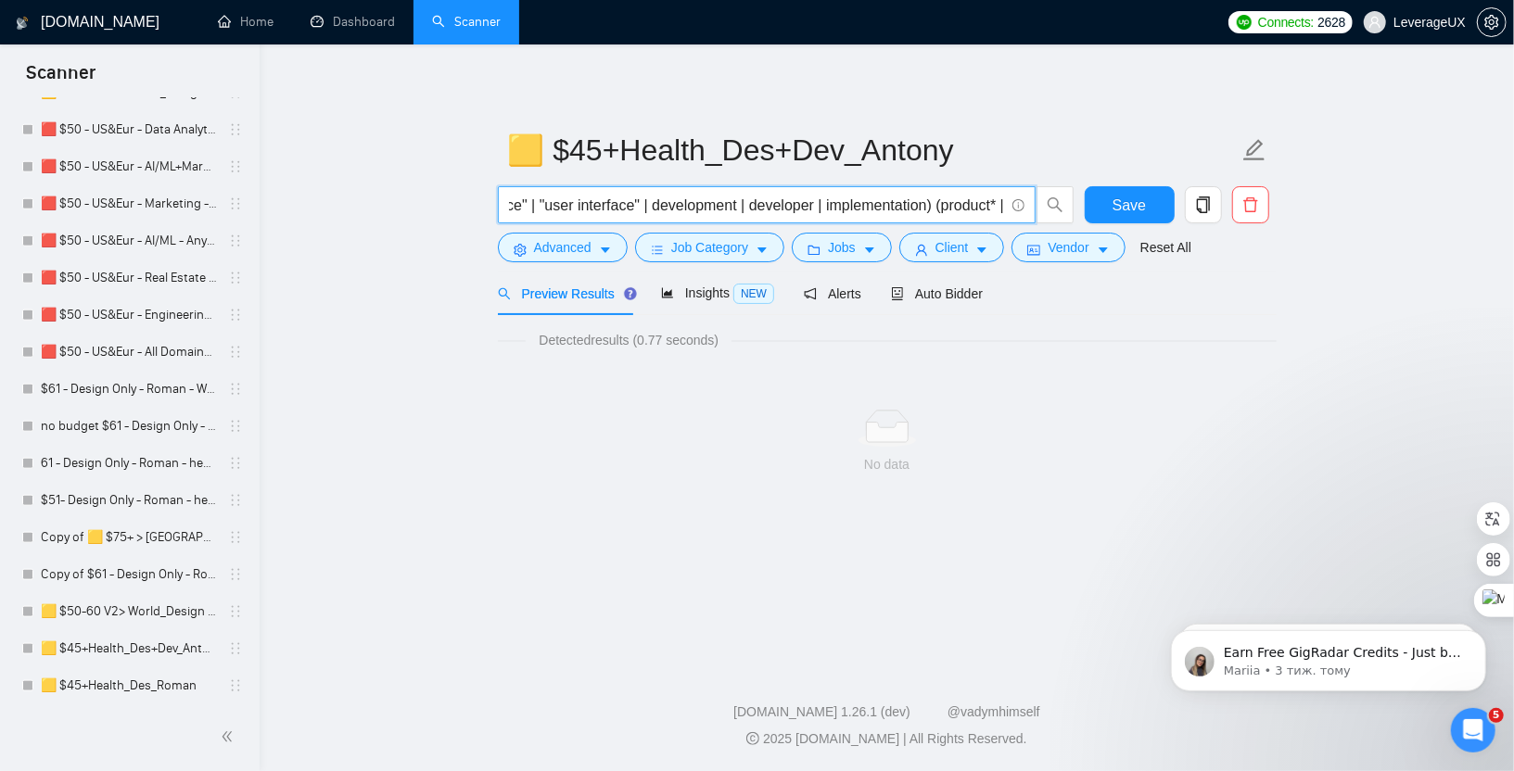
scroll to position [0, 0]
click at [920, 206] on input "("real estate" | real-estate | realestate | property | properties | proptech | …" at bounding box center [756, 205] width 495 height 23
drag, startPoint x: 918, startPoint y: 209, endPoint x: 423, endPoint y: 210, distance: 495.0
click at [422, 210] on main "🟨 $45+Health_Des+Dev_Antony ("real estate" | real-estate | realestate | propert…" at bounding box center [886, 351] width 1195 height 554
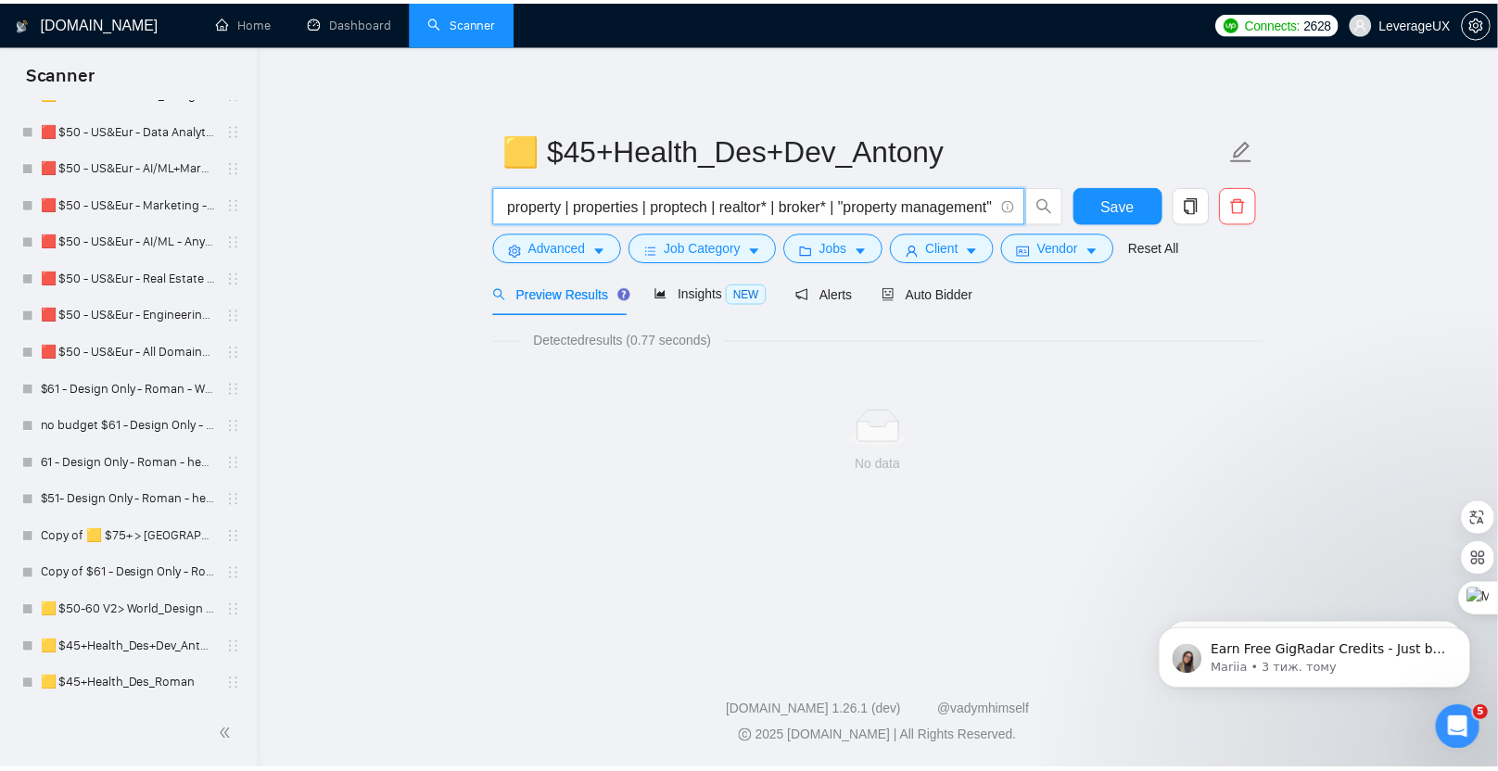
scroll to position [0, 0]
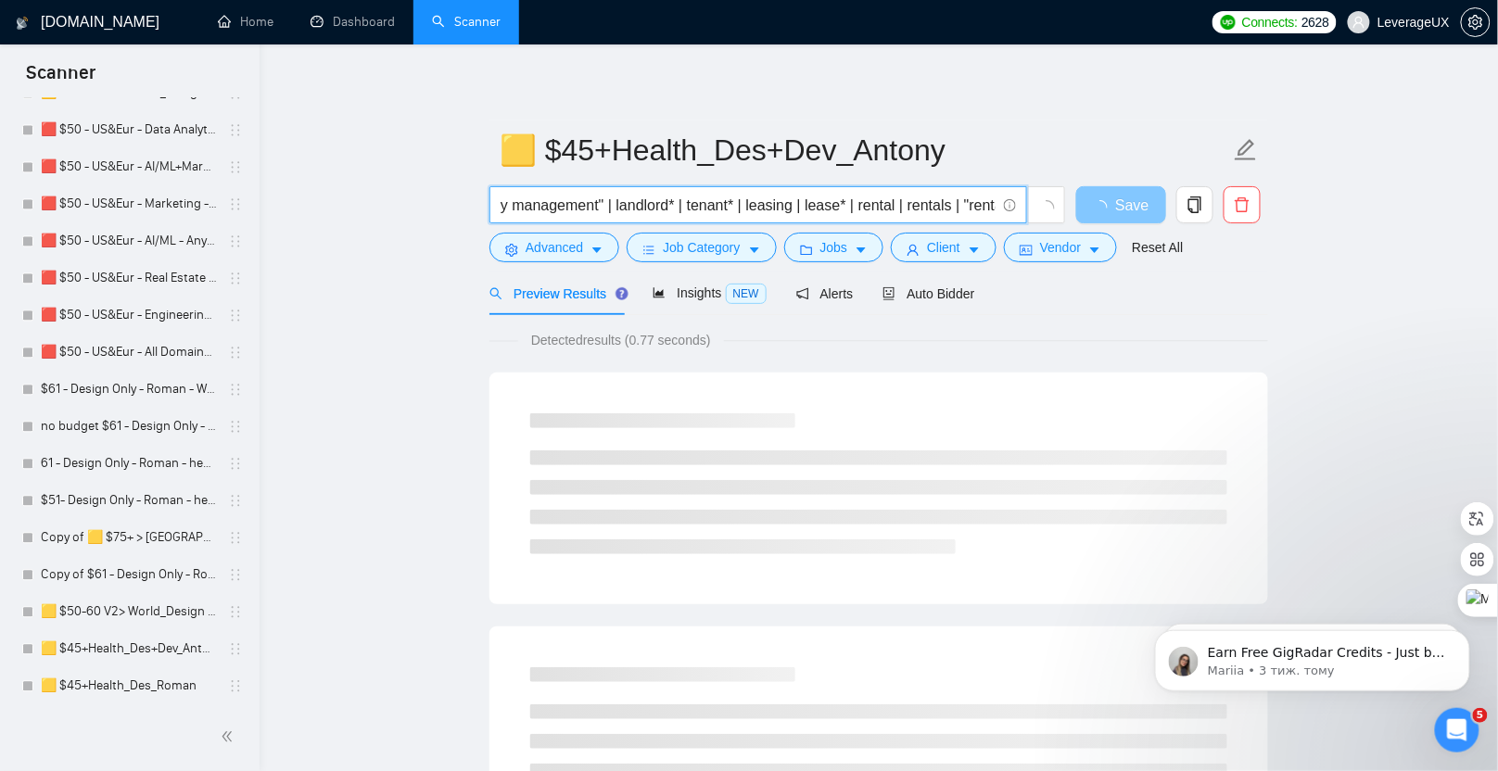
drag, startPoint x: 512, startPoint y: 203, endPoint x: 1083, endPoint y: 218, distance: 571.2
click at [1498, 186] on html "Scanner New Scanner My Scanners 🔔 $75+ > US Only_Design Only_General 🔔 $50+ > W…" at bounding box center [749, 385] width 1498 height 771
click at [498, 204] on span "y management" | landlord* | tenant* | leasing | lease* | rental | rentals | "re…" at bounding box center [758, 204] width 538 height 37
drag, startPoint x: 560, startPoint y: 200, endPoint x: 1341, endPoint y: 184, distance: 781.6
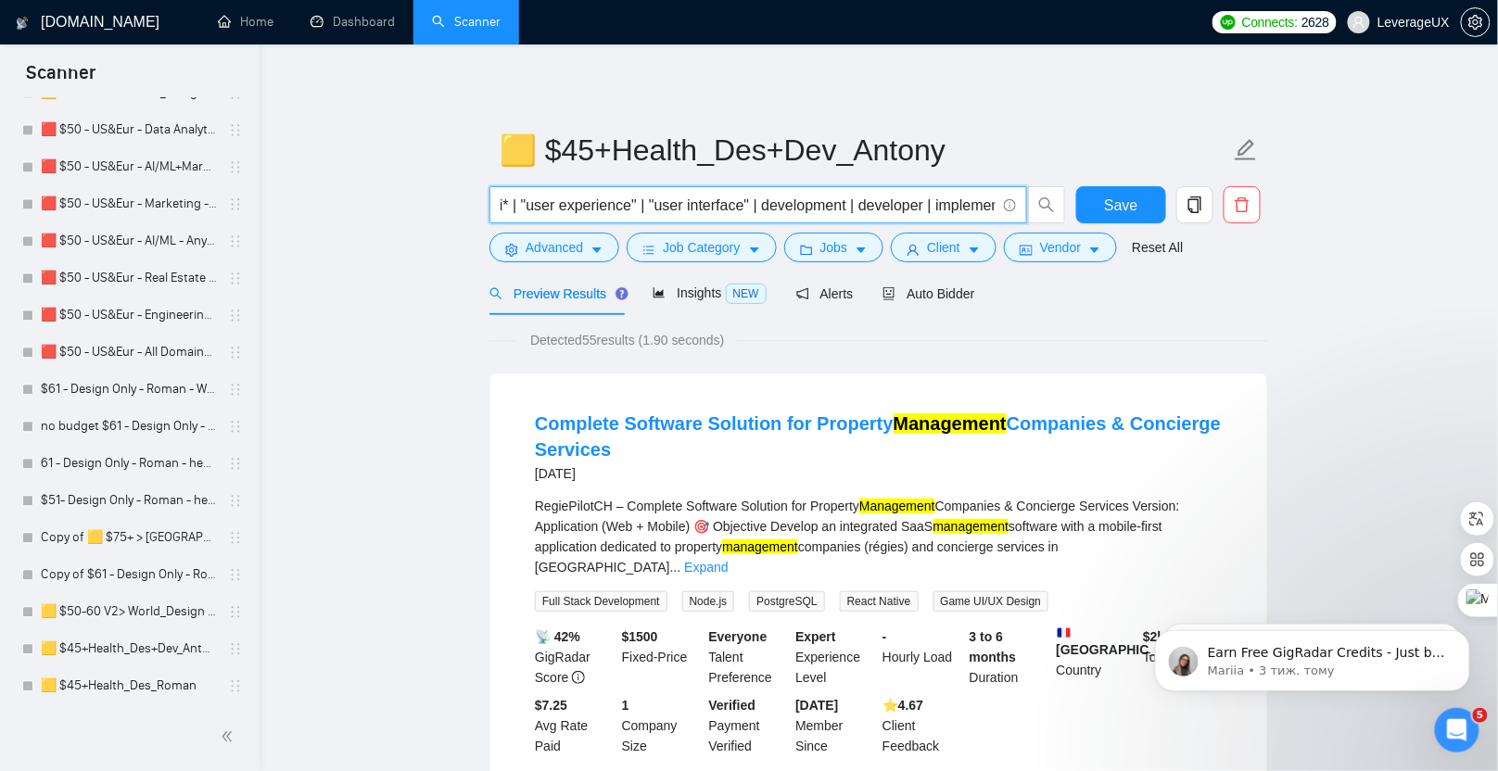
scroll to position [0, 2171]
drag, startPoint x: 502, startPoint y: 207, endPoint x: 1270, endPoint y: 189, distance: 767.7
drag, startPoint x: 961, startPoint y: 207, endPoint x: 399, endPoint y: 215, distance: 561.8
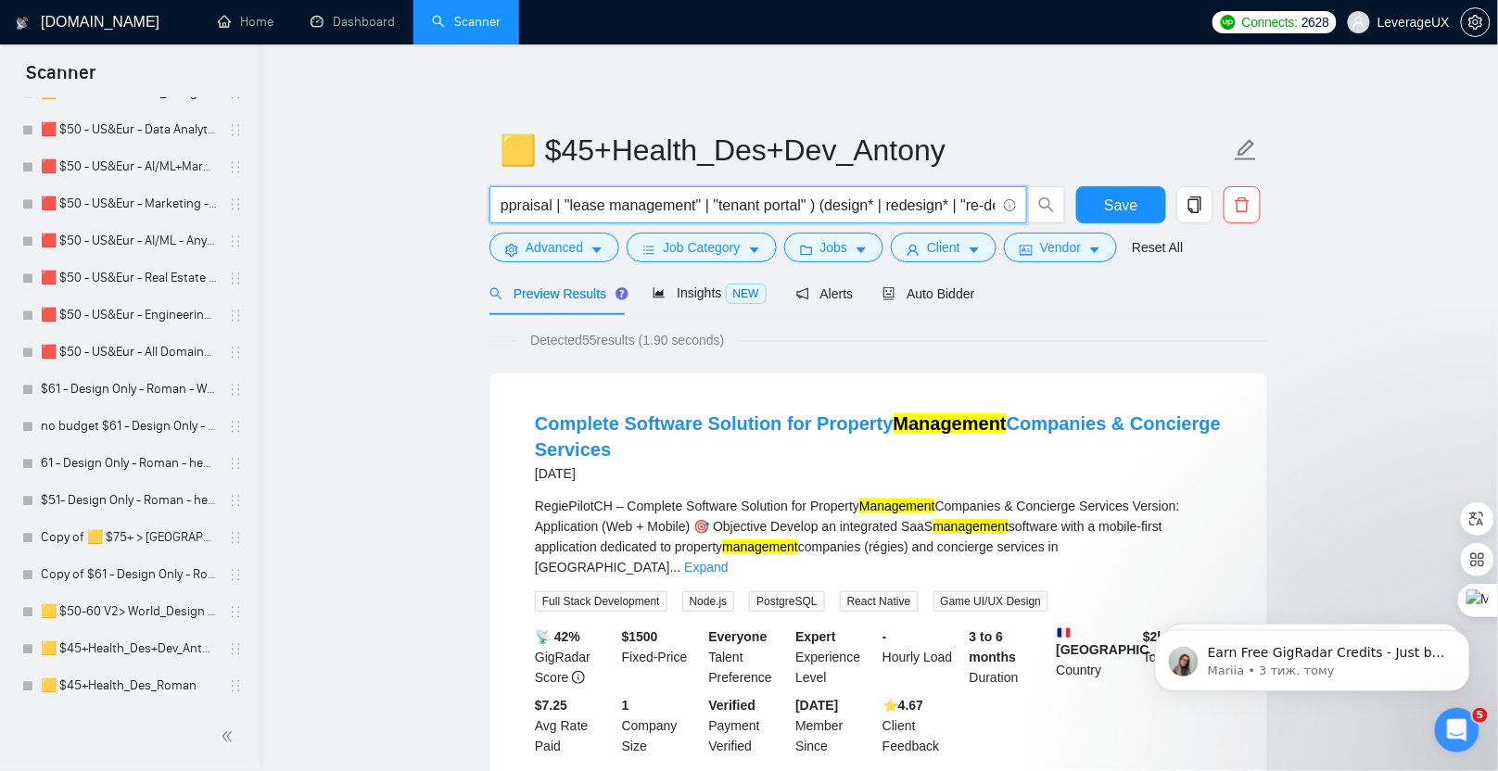
type input "| "re-design" | ux* | ui* | "user experience" | "user interface" | development …"
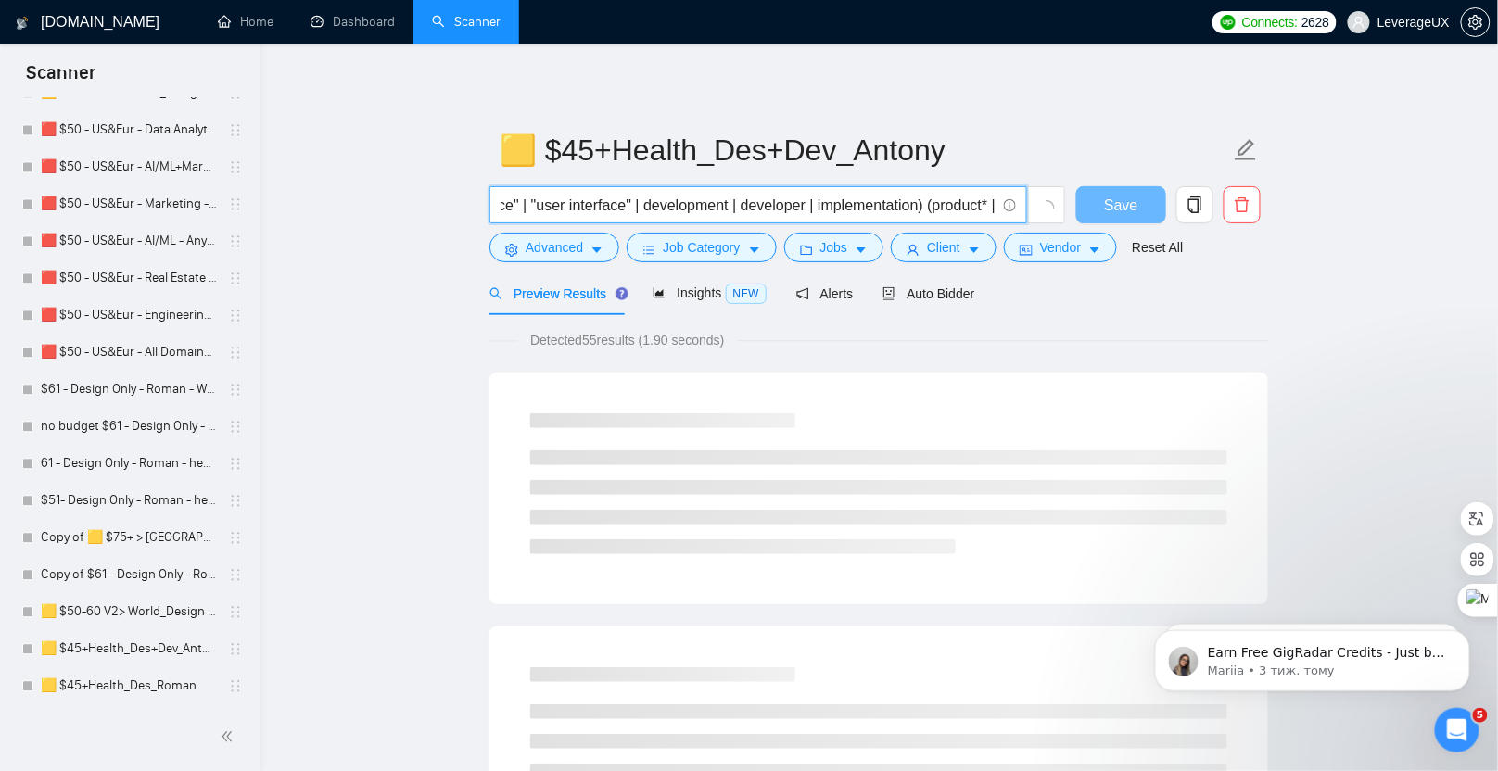
drag, startPoint x: 564, startPoint y: 203, endPoint x: 1345, endPoint y: 210, distance: 781.4
click at [612, 213] on input "text" at bounding box center [748, 205] width 495 height 23
paste input "("real estate" | real-estate | realestate | property | properties | proptech | …"
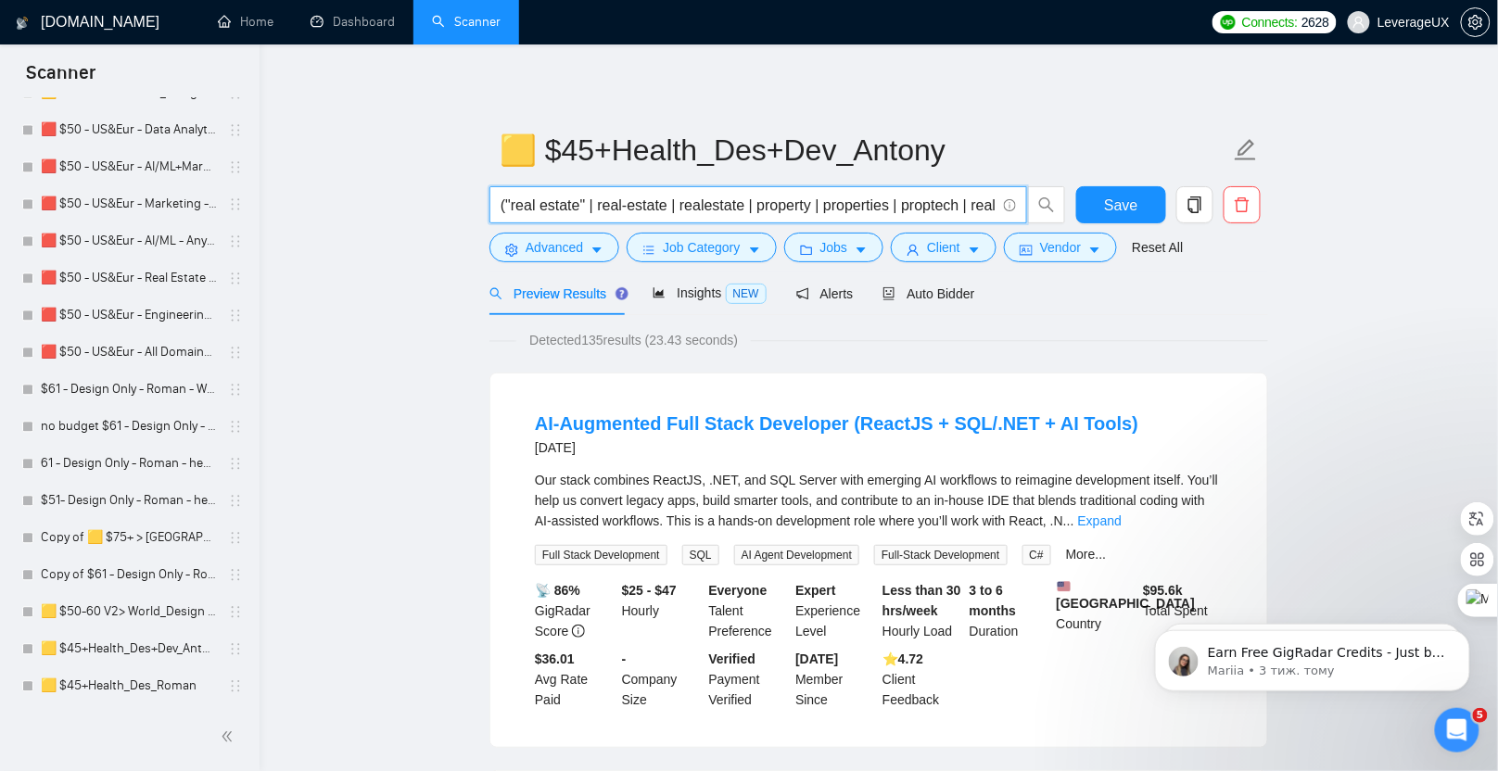
click at [958, 205] on input "("real estate" | real-estate | realestate | property | properties | proptech | …" at bounding box center [748, 205] width 495 height 23
paste input "appraisal* | *appraisal |"
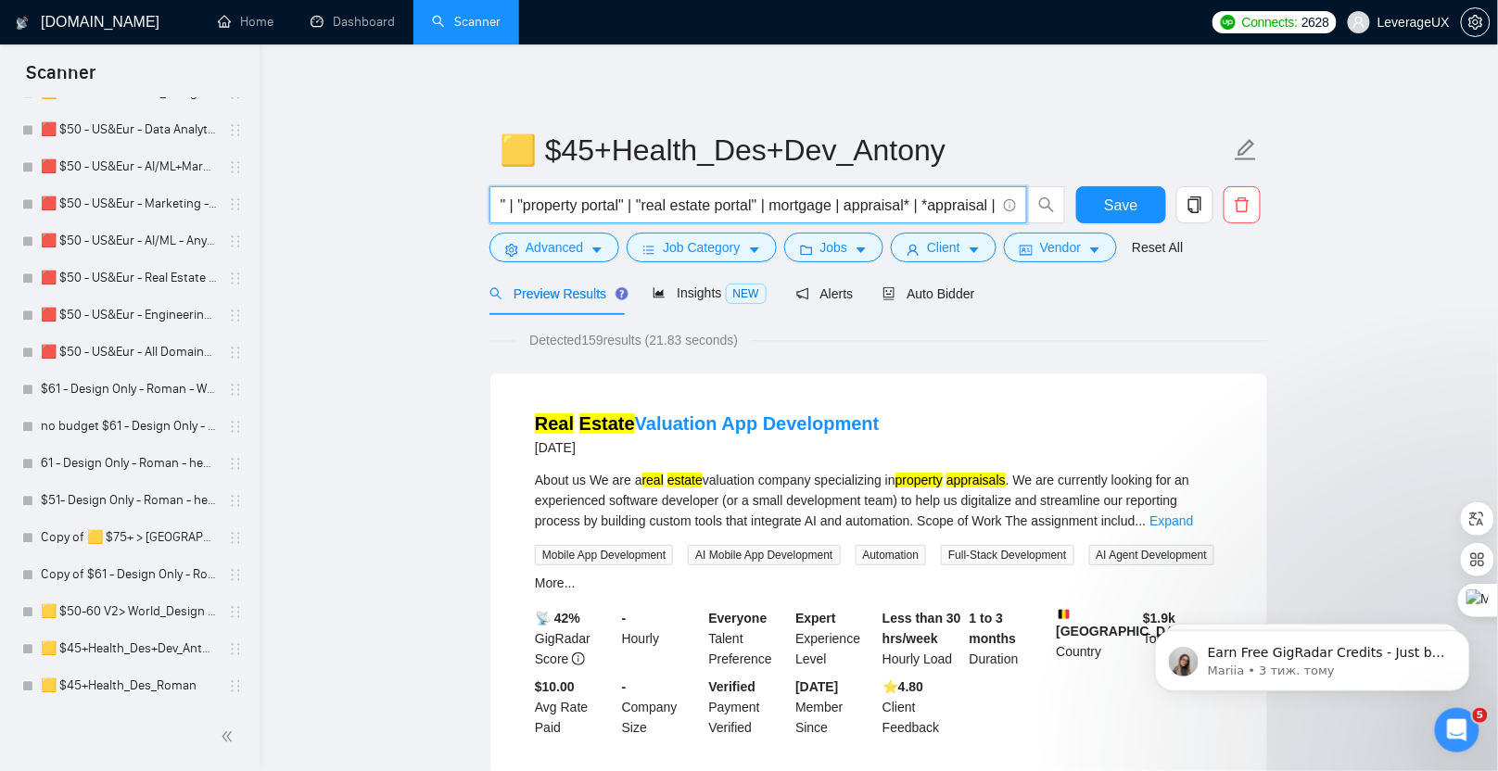
scroll to position [0, 0]
click at [933, 199] on input "("real estate" | real-estate | realestate | property | properties | proptech | …" at bounding box center [748, 205] width 495 height 23
click at [745, 209] on input "("real estate" | real-estate | realestate | property | properties | proptech | …" at bounding box center [748, 205] width 495 height 23
paste input ""lease management" | "tenant portal" ) (design* | redesign* | "re-design" | ux*…"
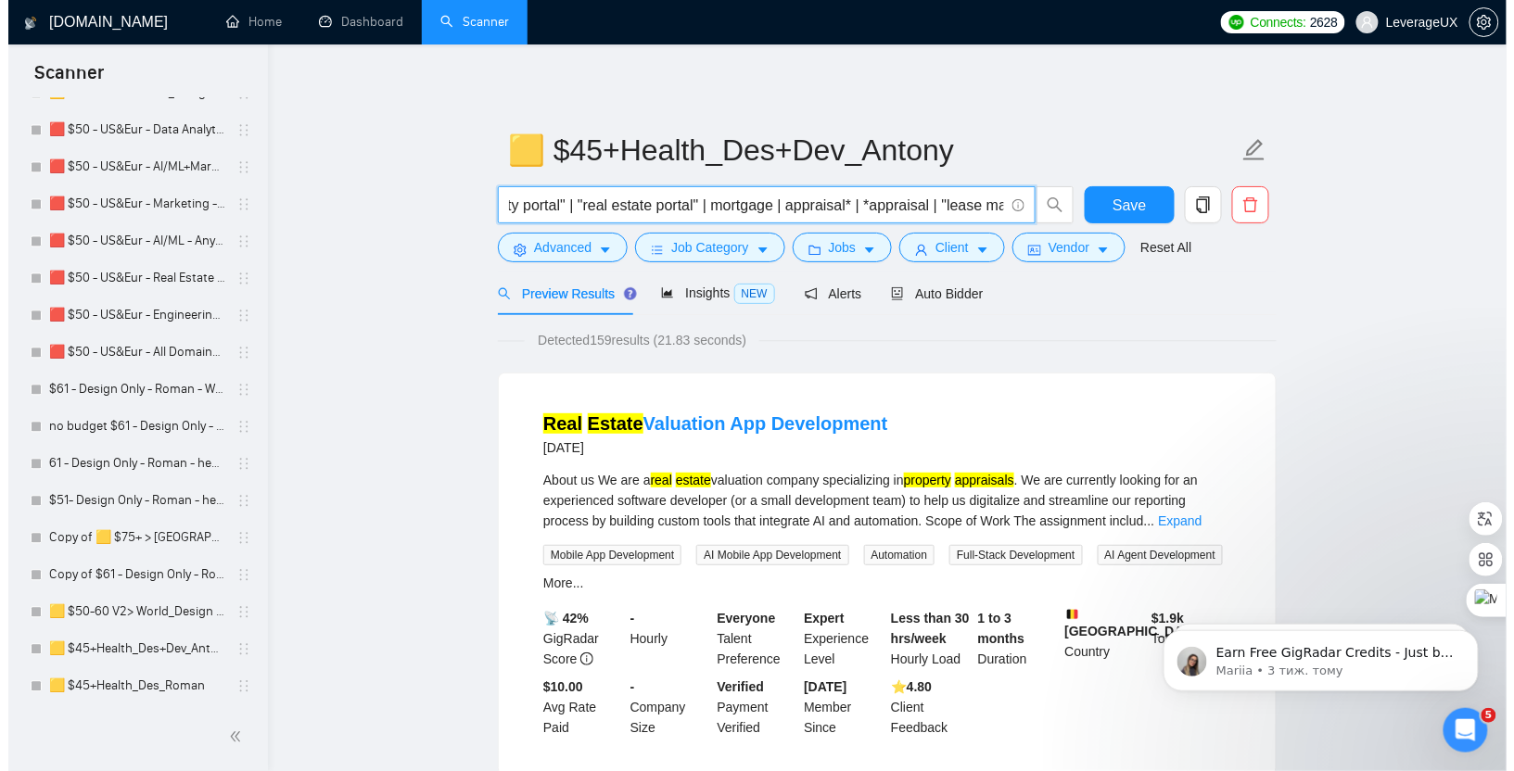
scroll to position [0, 4975]
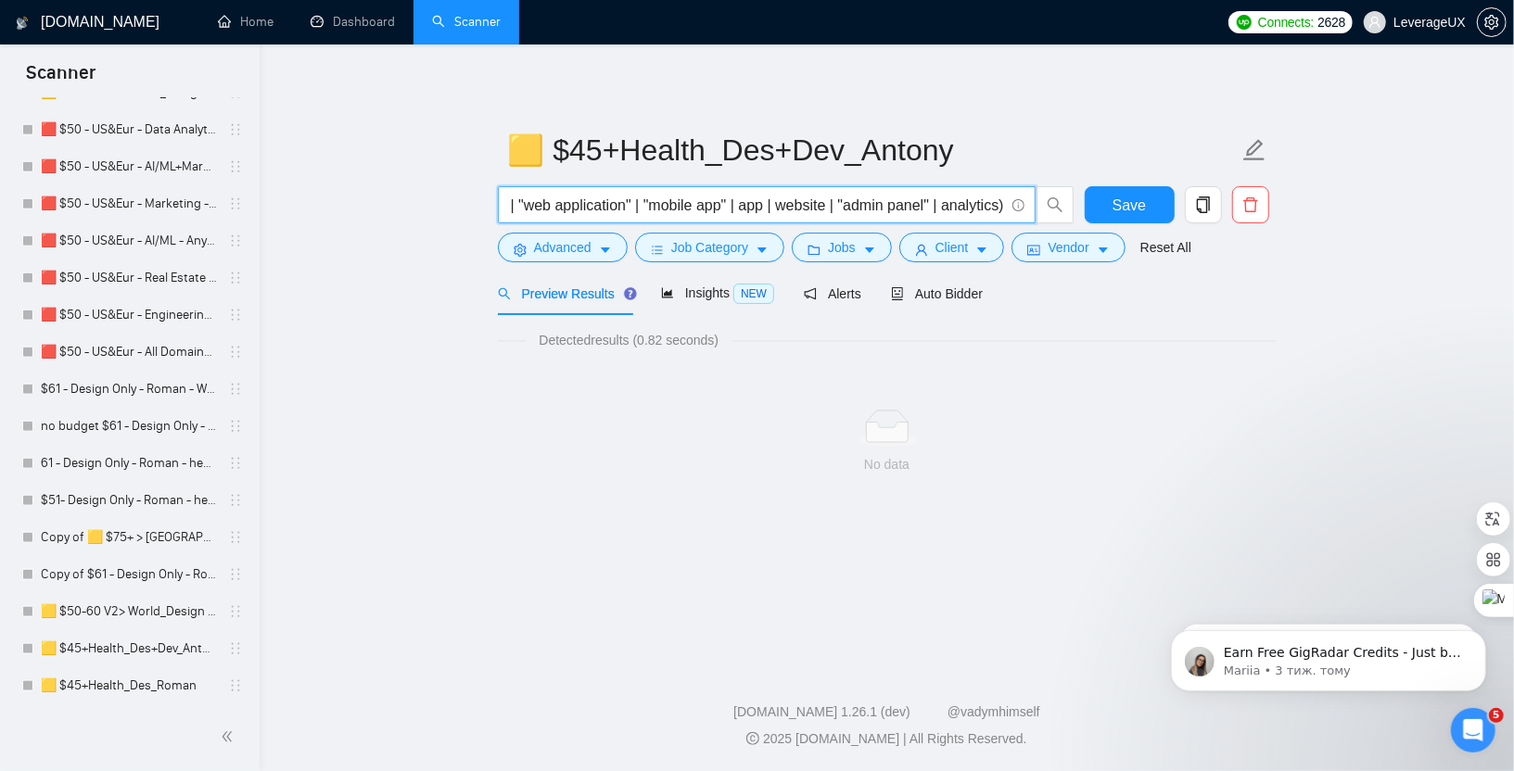
drag, startPoint x: 818, startPoint y: 200, endPoint x: 830, endPoint y: 204, distance: 11.7
click at [819, 200] on input "("real estate" | real-estate | realestate | property | properties | proptech | …" at bounding box center [756, 205] width 495 height 23
click at [841, 206] on input "("real estate" | real-estate | realestate | property | properties | proptech | …" at bounding box center [756, 205] width 495 height 23
click at [946, 206] on input "("real estate" | real-estate | realestate | property | properties | proptech | …" at bounding box center [756, 205] width 495 height 23
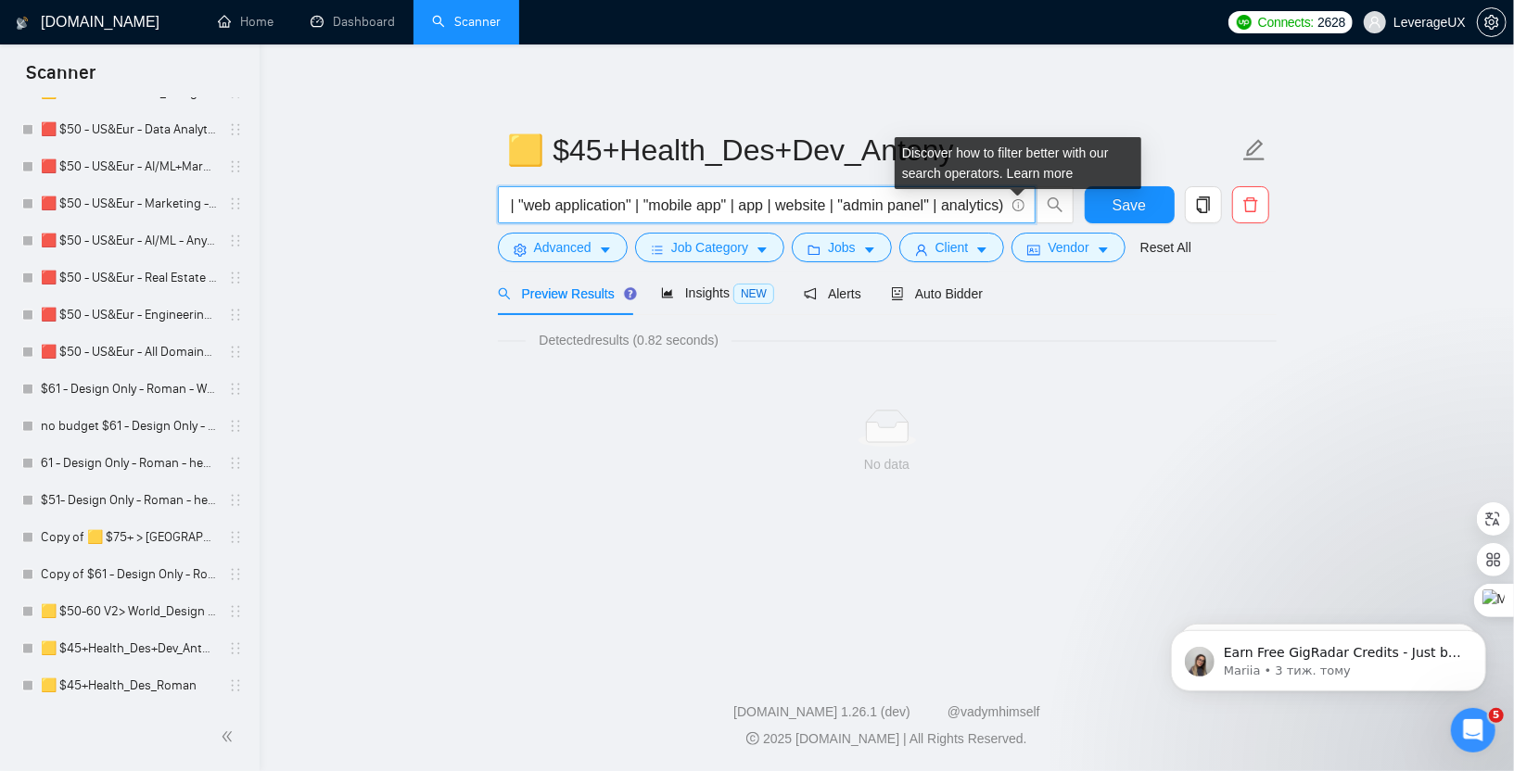
click at [1020, 206] on icon "info-circle" at bounding box center [1018, 205] width 12 height 12
click at [1024, 176] on link "Learn more" at bounding box center [1040, 173] width 67 height 15
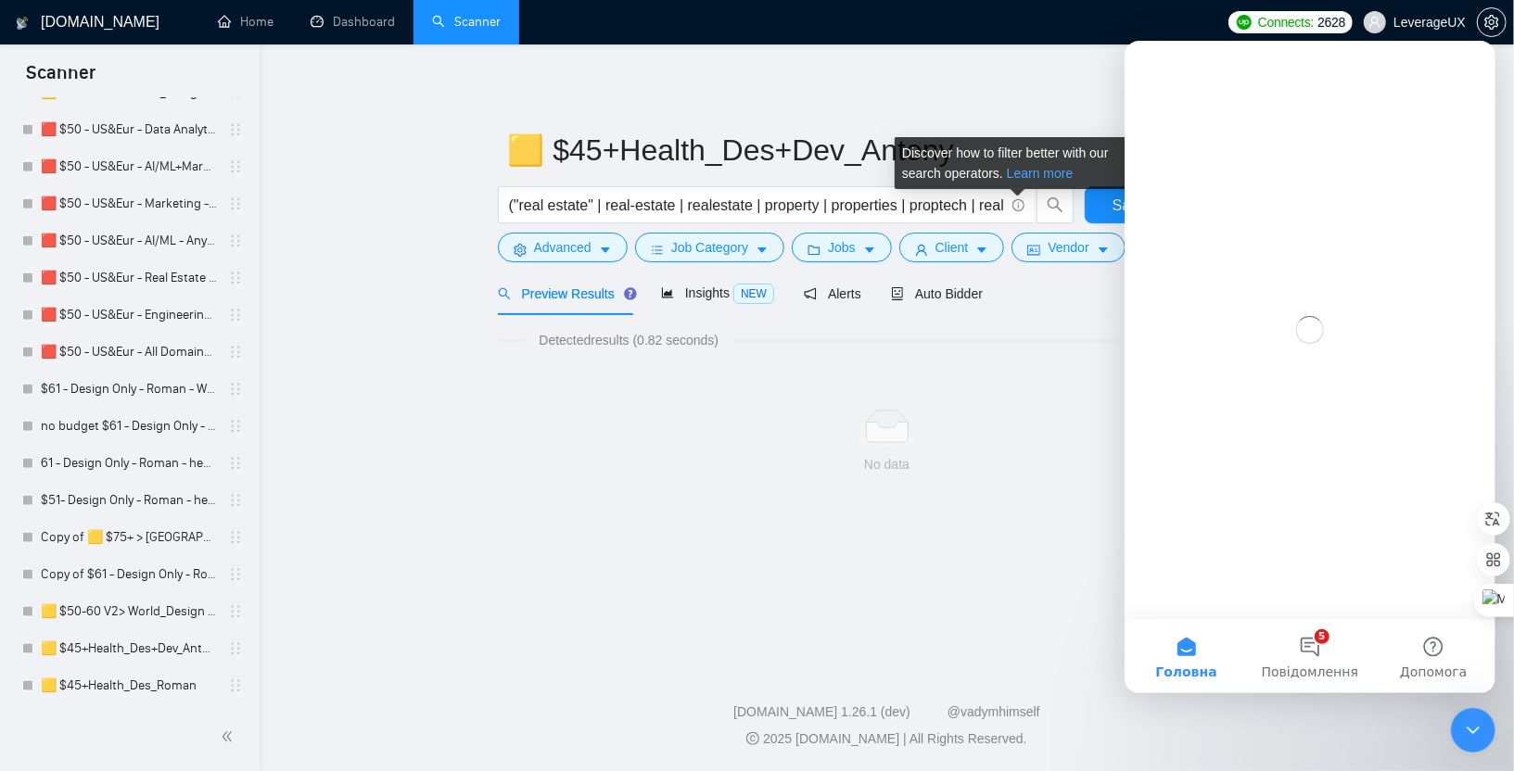
scroll to position [0, 0]
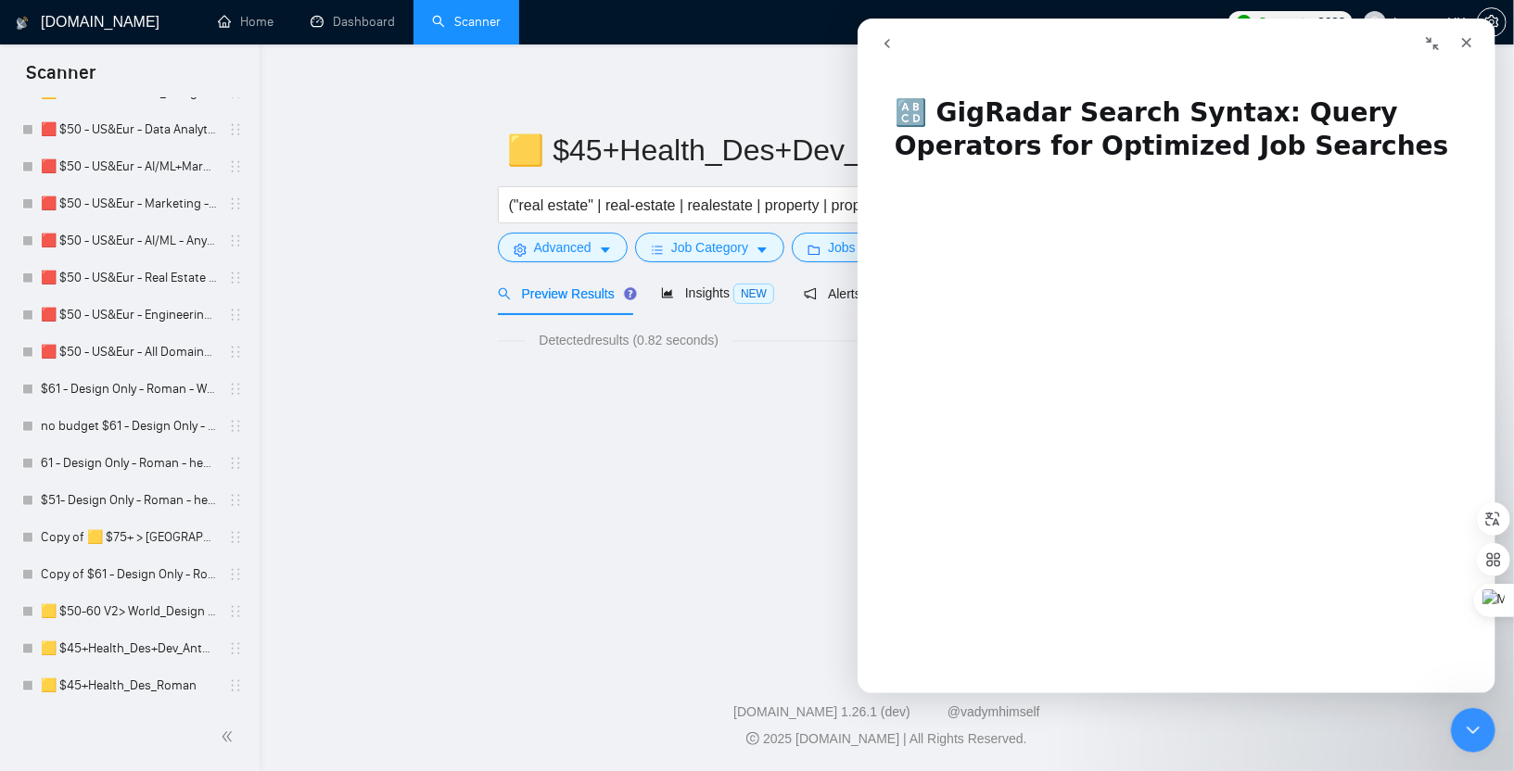
click at [890, 42] on icon "go back" at bounding box center [886, 43] width 15 height 15
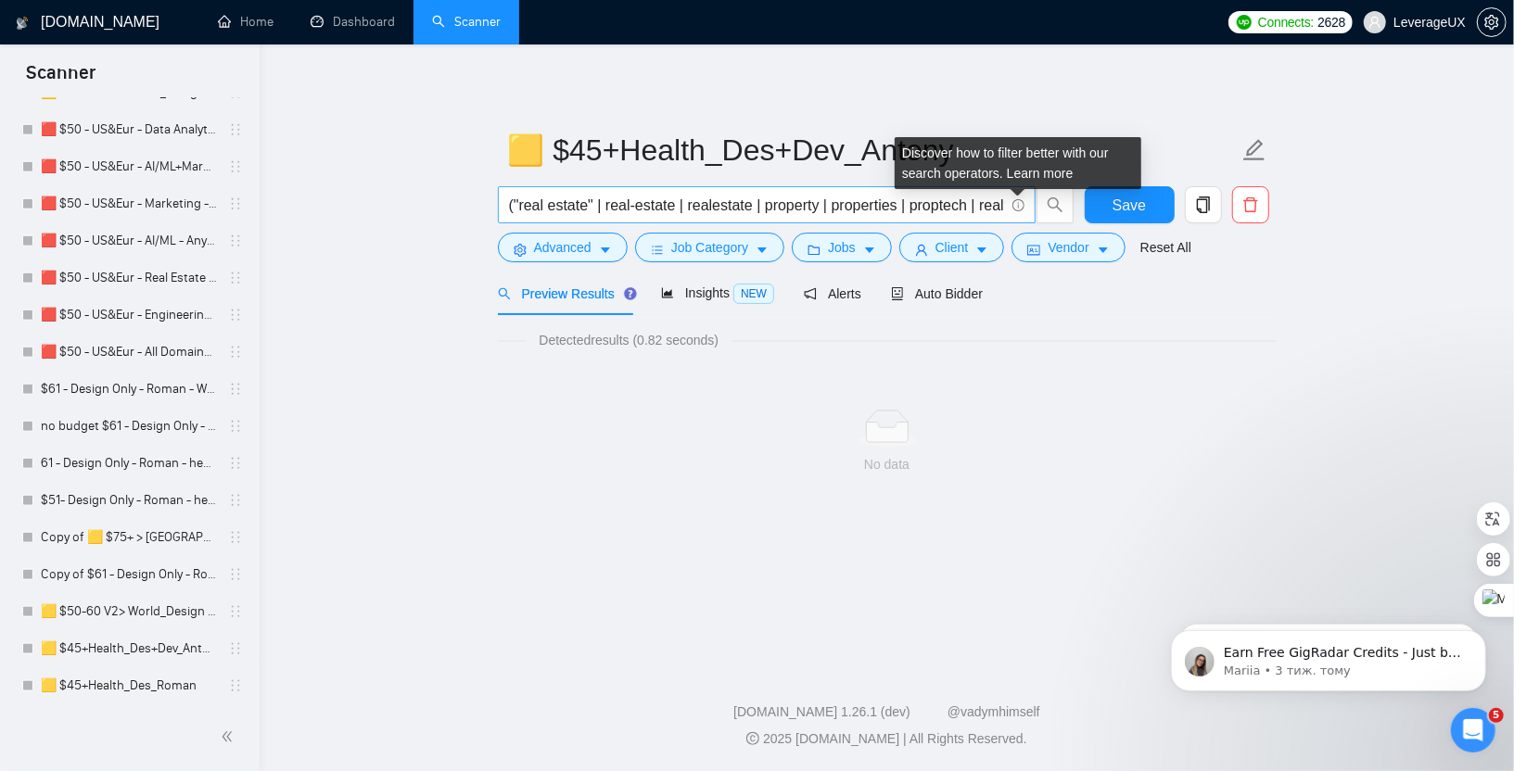
click at [1019, 209] on icon "info-circle" at bounding box center [1018, 205] width 12 height 12
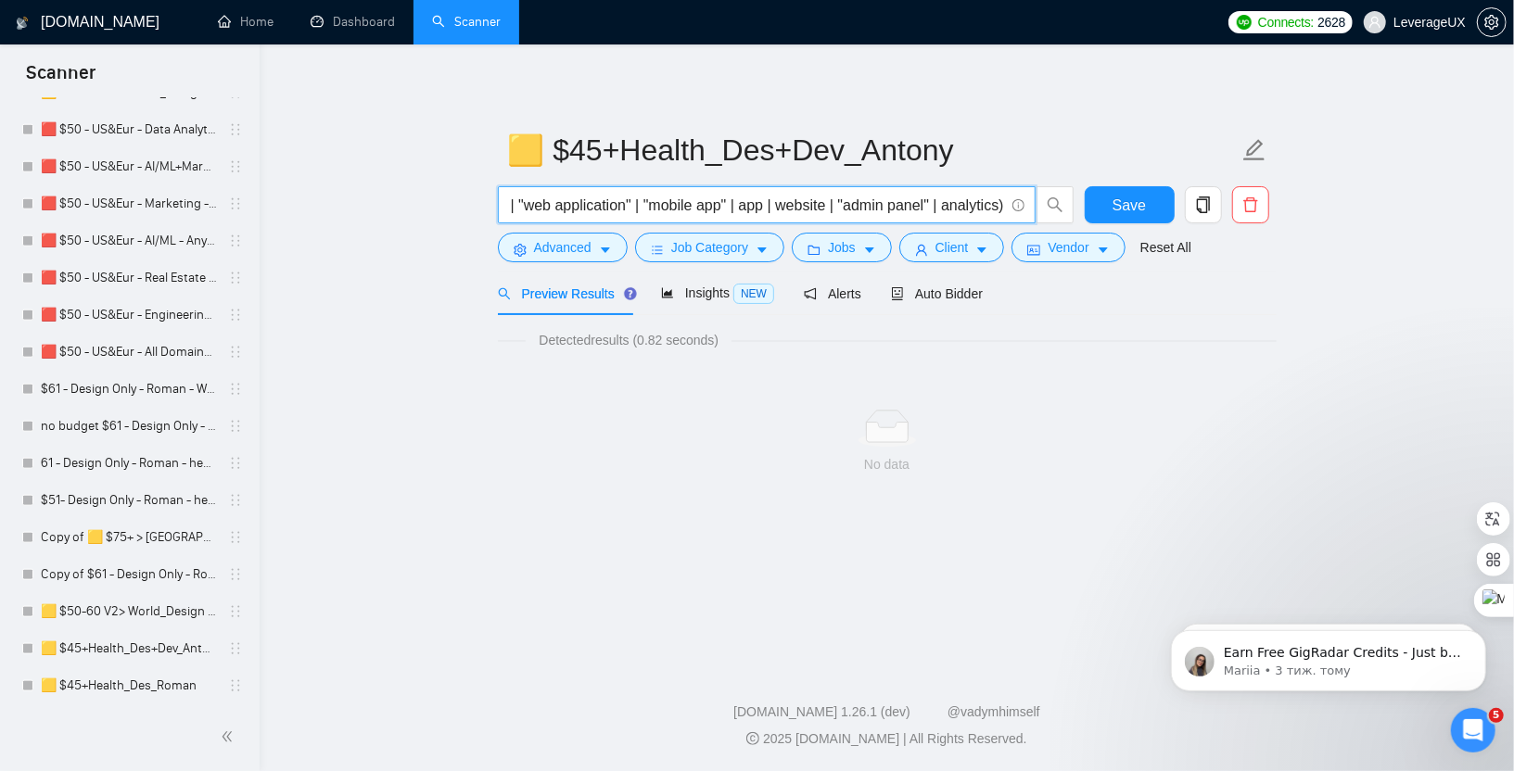
click at [995, 207] on input "("real estate" | real-estate | realestate | property | properties | proptech | …" at bounding box center [756, 205] width 495 height 23
click at [715, 206] on input "("real estate" | real-estate | realestate | property | properties | proptech | …" at bounding box center [756, 205] width 495 height 23
click at [648, 210] on input "("real estate" | real-estate | realestate | property | properties | proptech | …" at bounding box center [756, 205] width 495 height 23
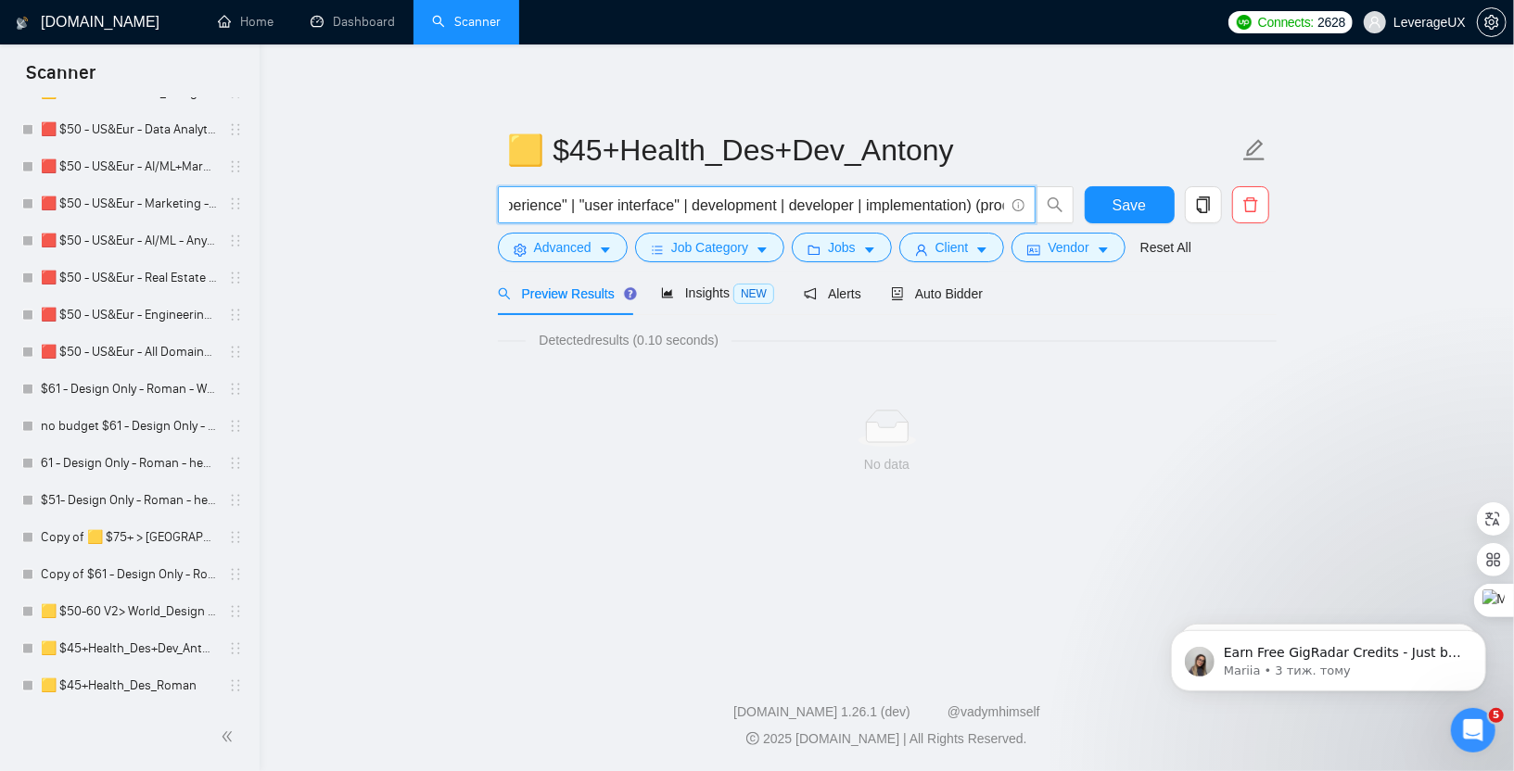
click at [539, 208] on input "("real estate" | real-estate | realestate | property | properties | proptech | …" at bounding box center [756, 205] width 495 height 23
type input "("real estate" | real-estate | realestate | property | properties | proptech | …"
click at [864, 208] on input "("real estate" | real-estate | realestate | property | properties | proptech | …" at bounding box center [756, 205] width 495 height 23
click at [983, 207] on input "("real estate" | real-estate | realestate | property | properties | proptech | …" at bounding box center [756, 205] width 495 height 23
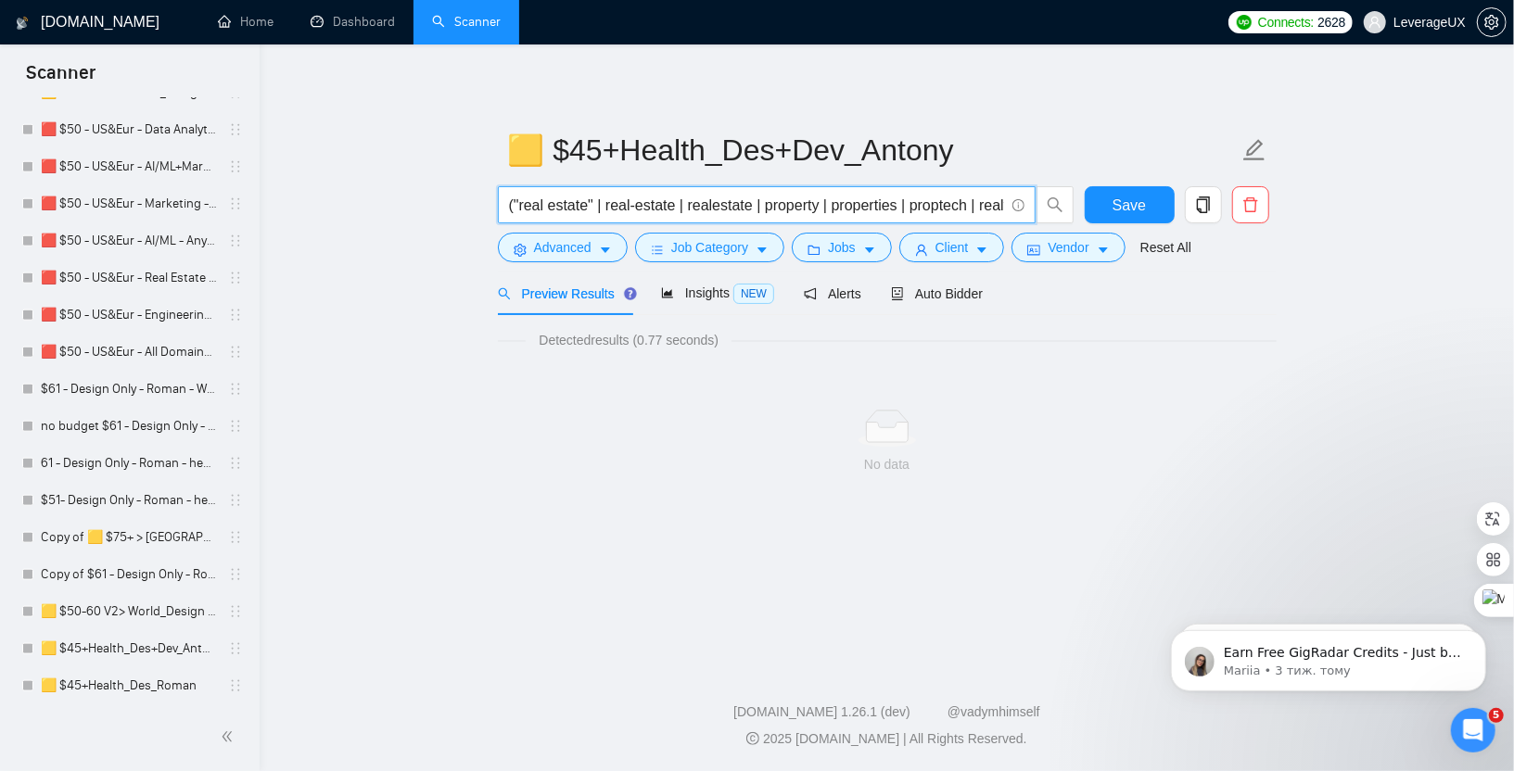
click at [997, 208] on input "("real estate" | real-estate | realestate | property | properties | proptech | …" at bounding box center [756, 205] width 495 height 23
drag, startPoint x: 511, startPoint y: 208, endPoint x: 1467, endPoint y: 218, distance: 956.6
click at [1467, 218] on main "🟨 $45+Health_Des+Dev_Antony ("real estate" | real-estate | realestate | propert…" at bounding box center [886, 351] width 1195 height 554
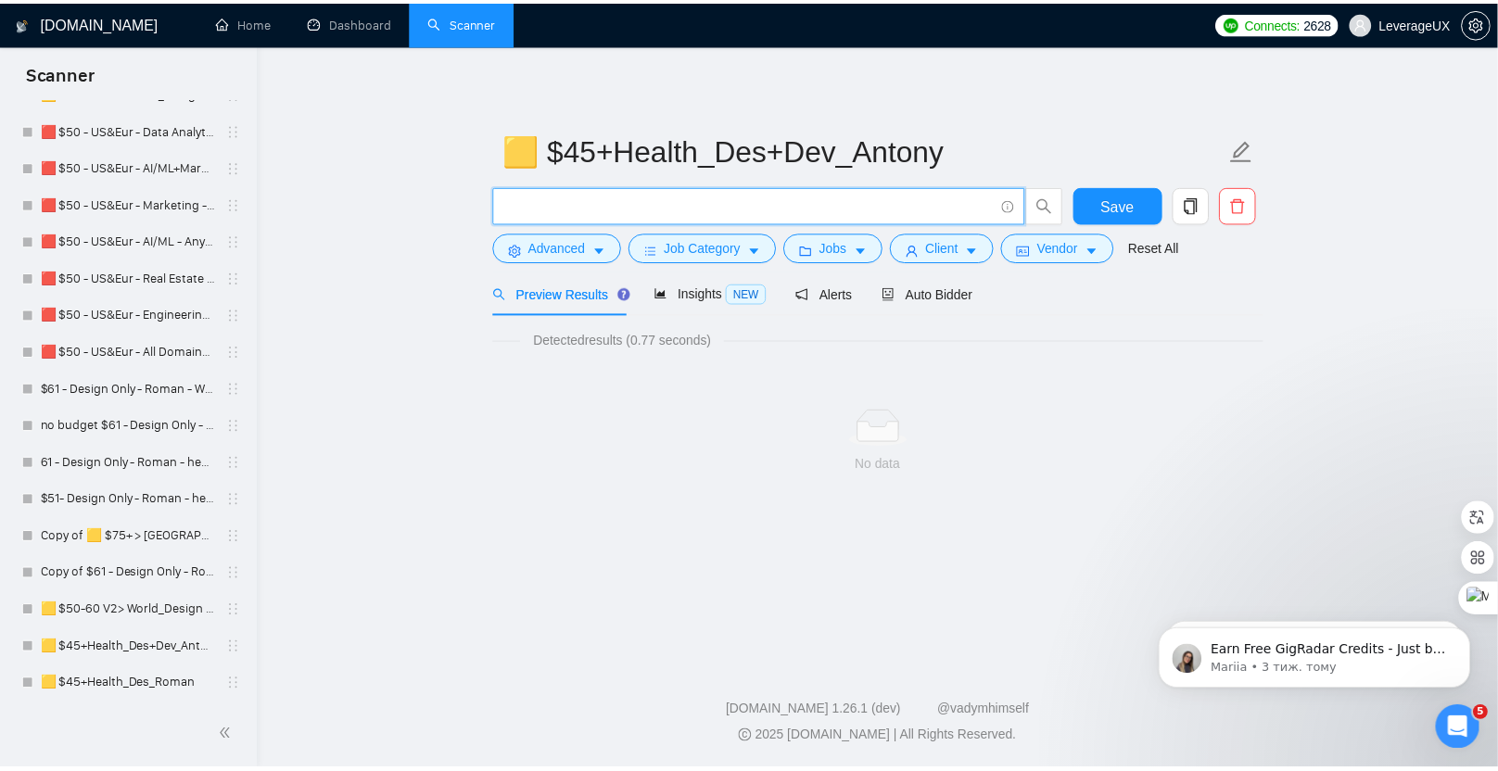
scroll to position [0, 0]
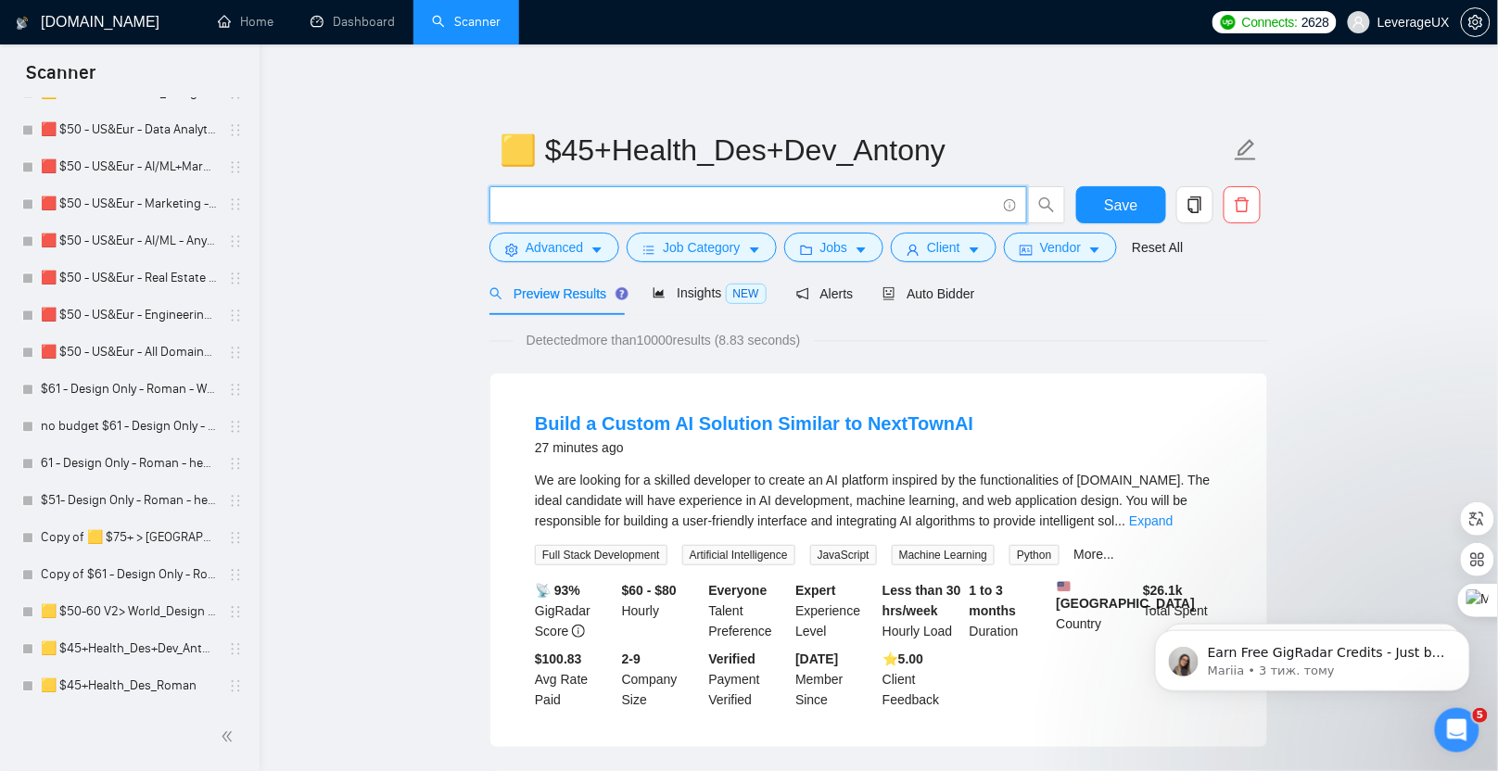
paste input "("real estate" | real-estate | realestate | property | properties | proptech | …"
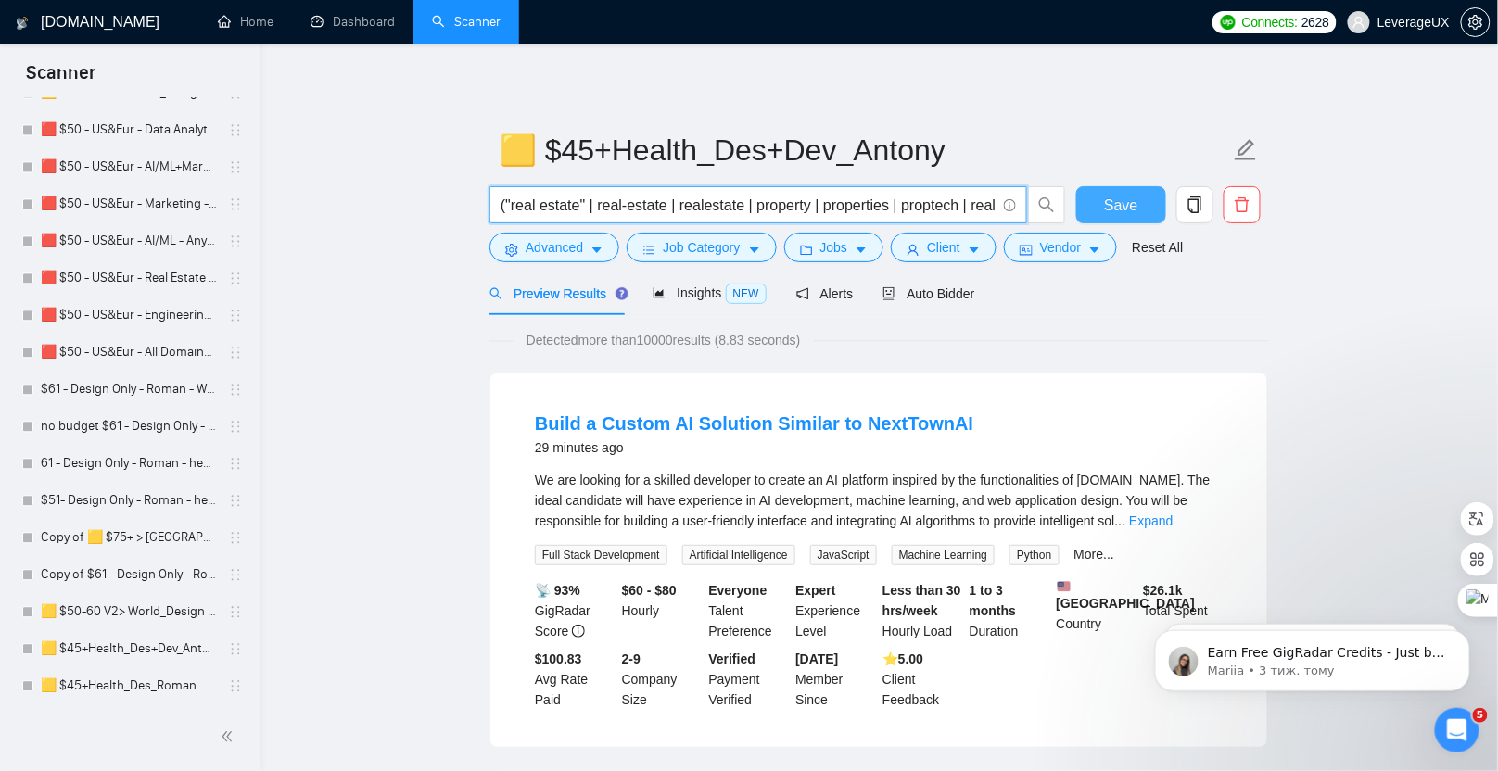
scroll to position [0, 4873]
type input "("real estate" | real-estate | realestate | property | properties | proptech | …"
click at [1106, 208] on span "Save" at bounding box center [1120, 205] width 33 height 23
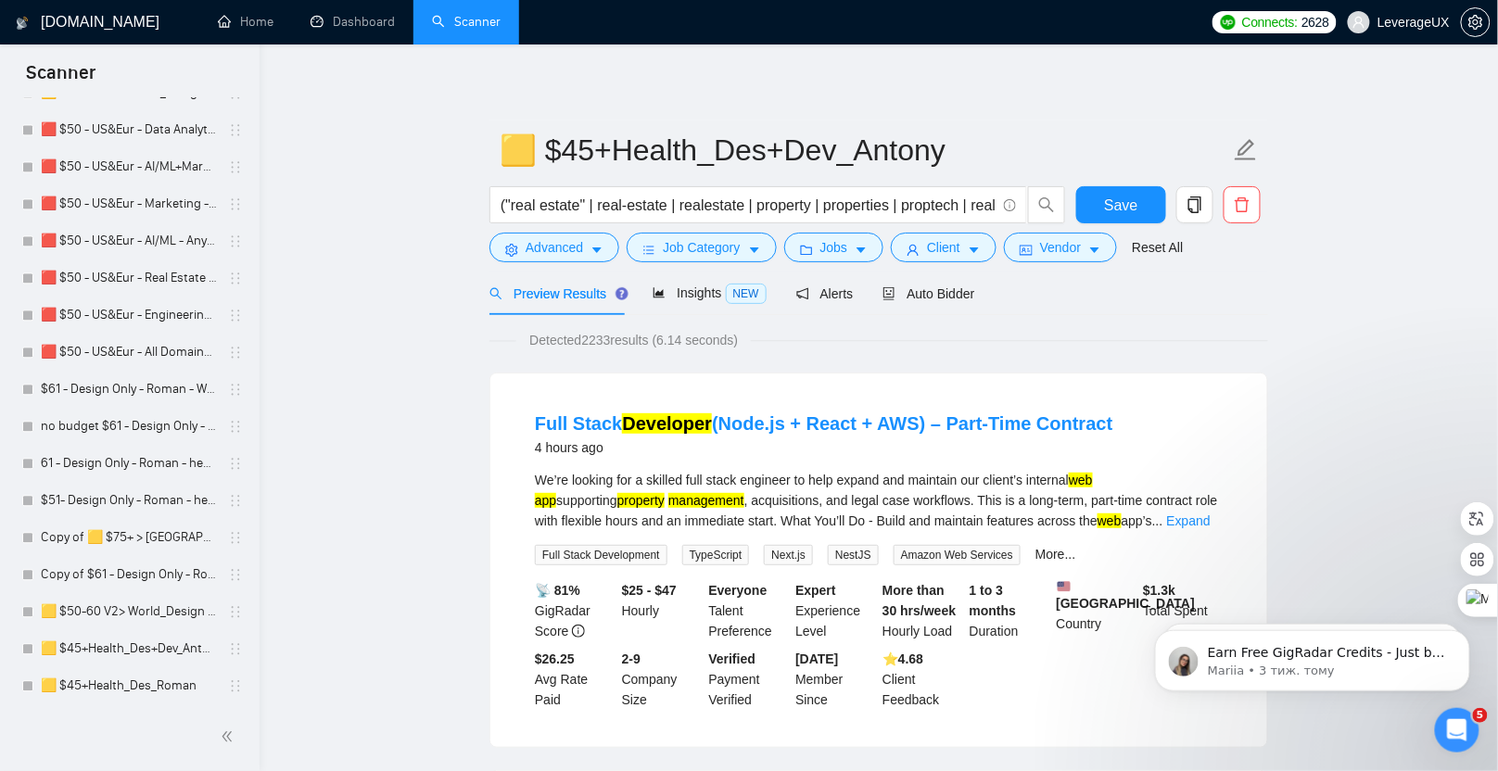
click at [1100, 202] on button "Save" at bounding box center [1121, 204] width 90 height 37
click at [602, 255] on icon "caret-down" at bounding box center [596, 250] width 13 height 13
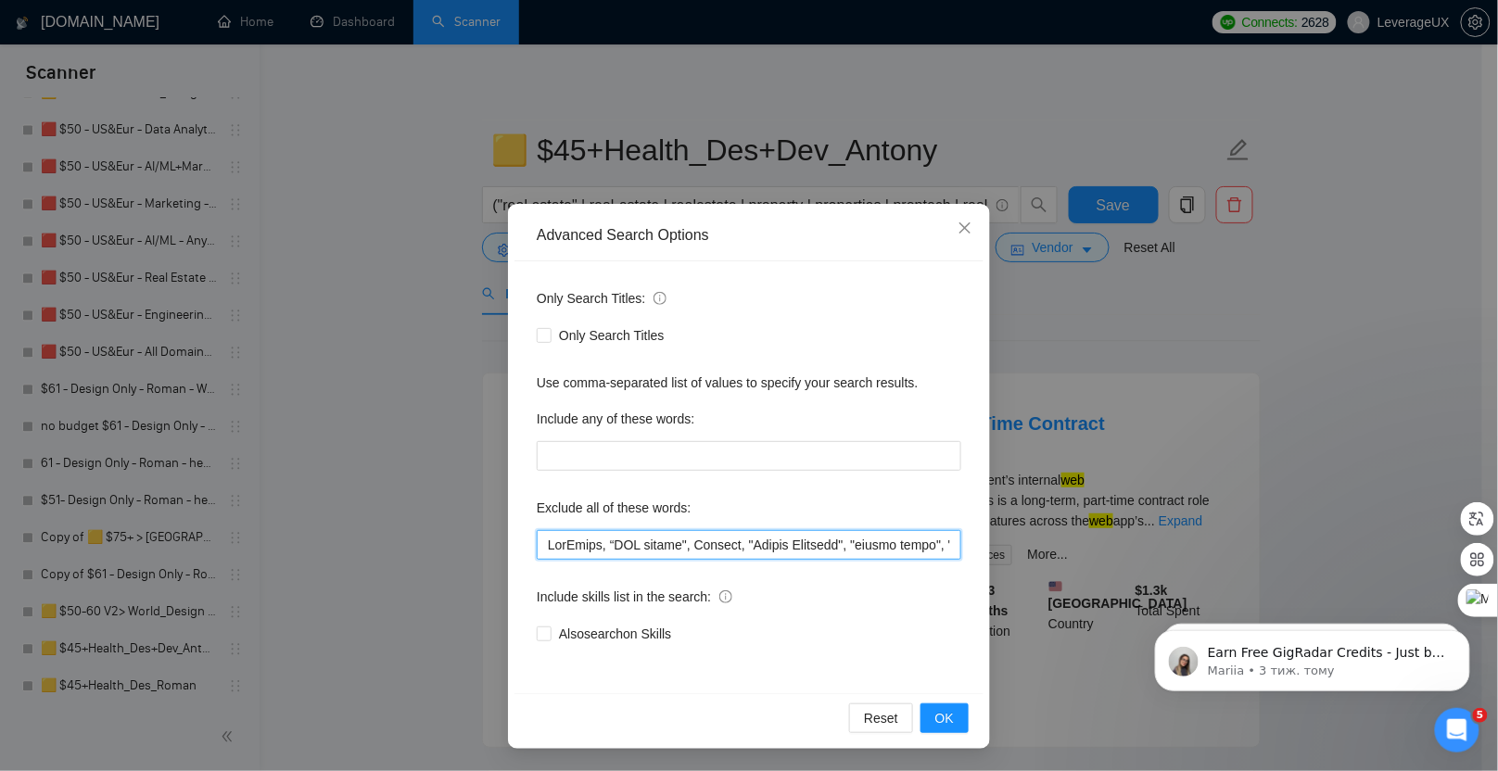
click at [544, 548] on input "text" at bounding box center [749, 545] width 425 height 30
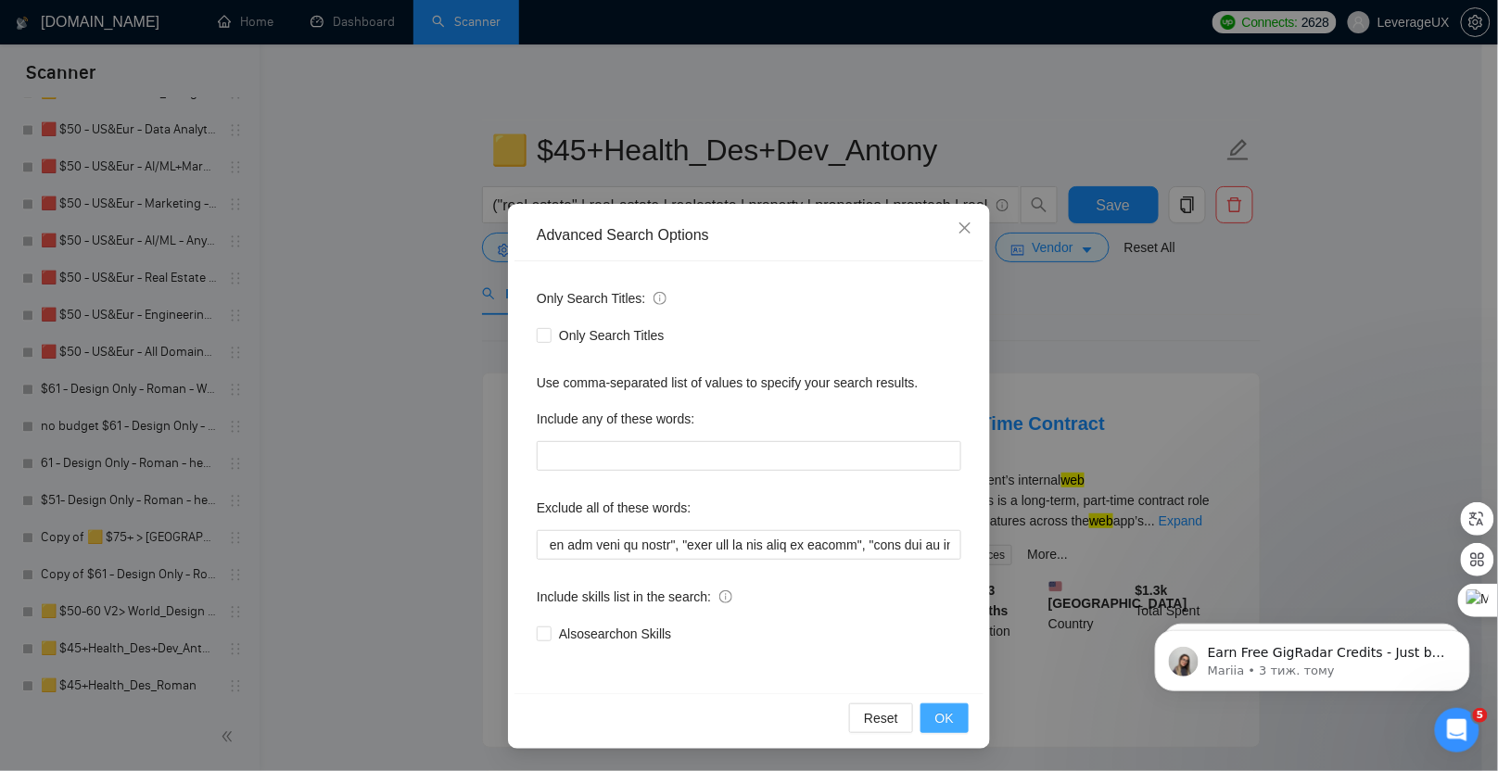
click at [953, 717] on span "OK" at bounding box center [944, 718] width 19 height 20
